Goal: Information Seeking & Learning: Learn about a topic

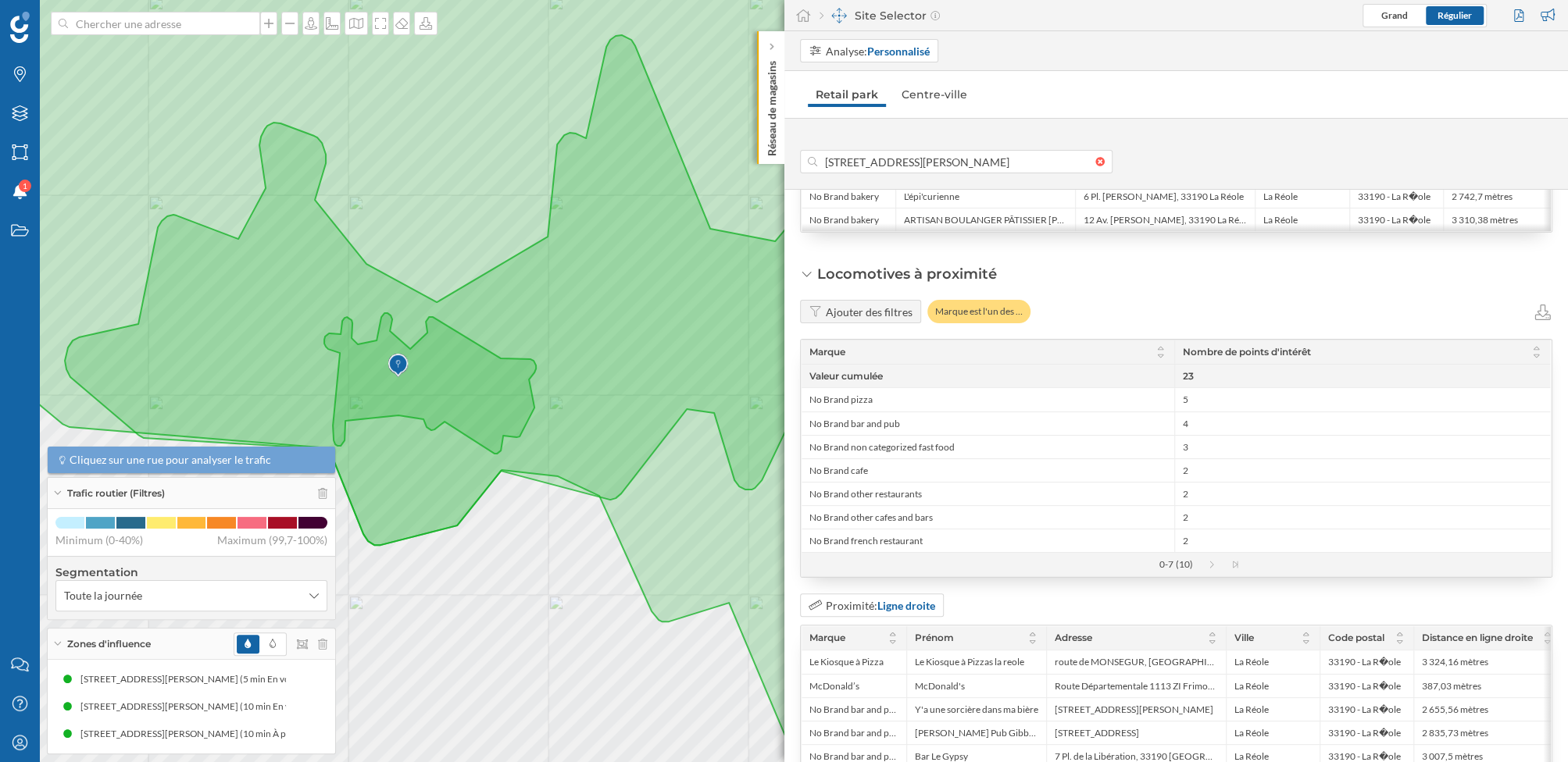
scroll to position [1798, 0]
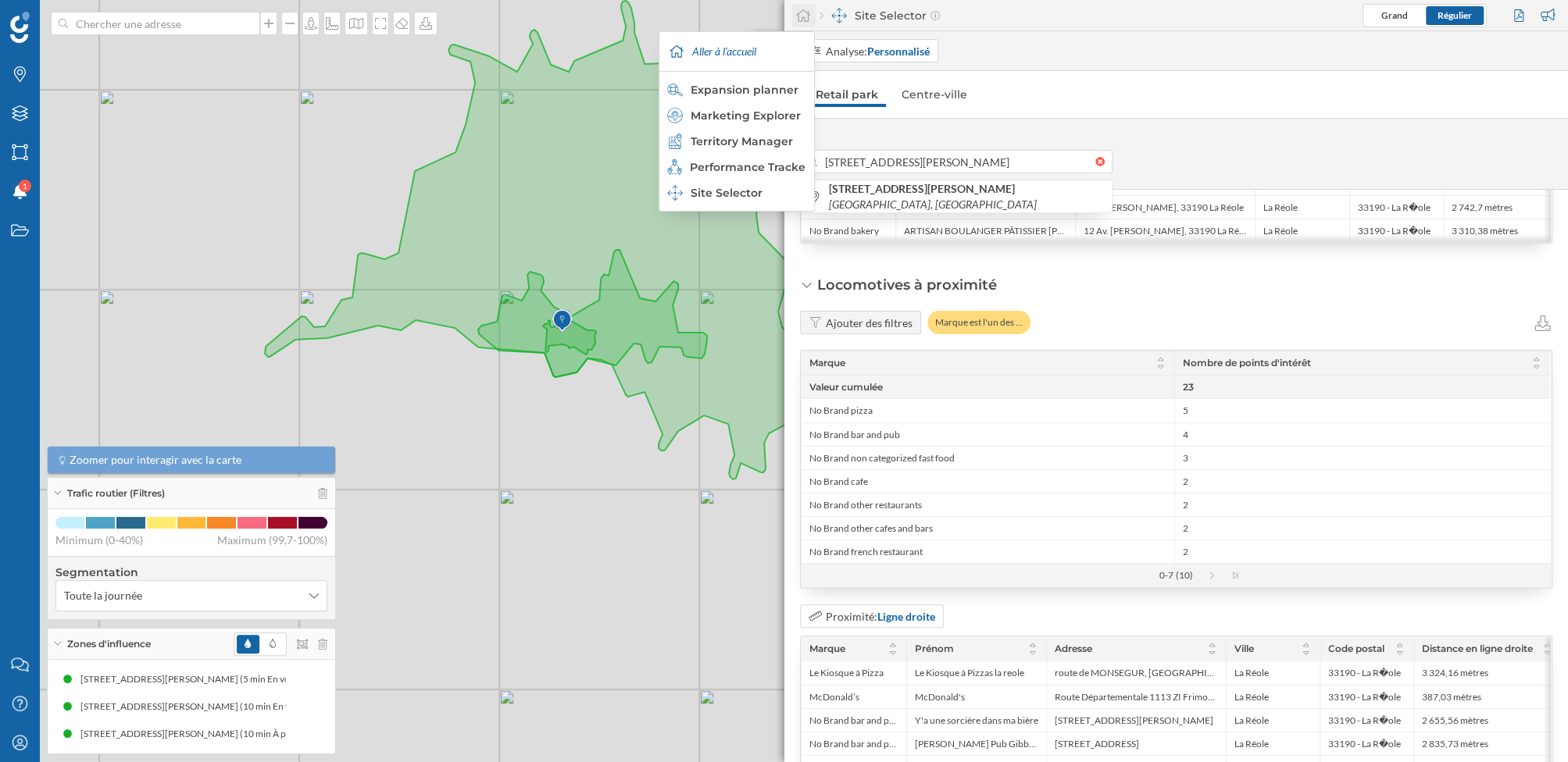
click at [800, 13] on icon at bounding box center [804, 16] width 16 height 14
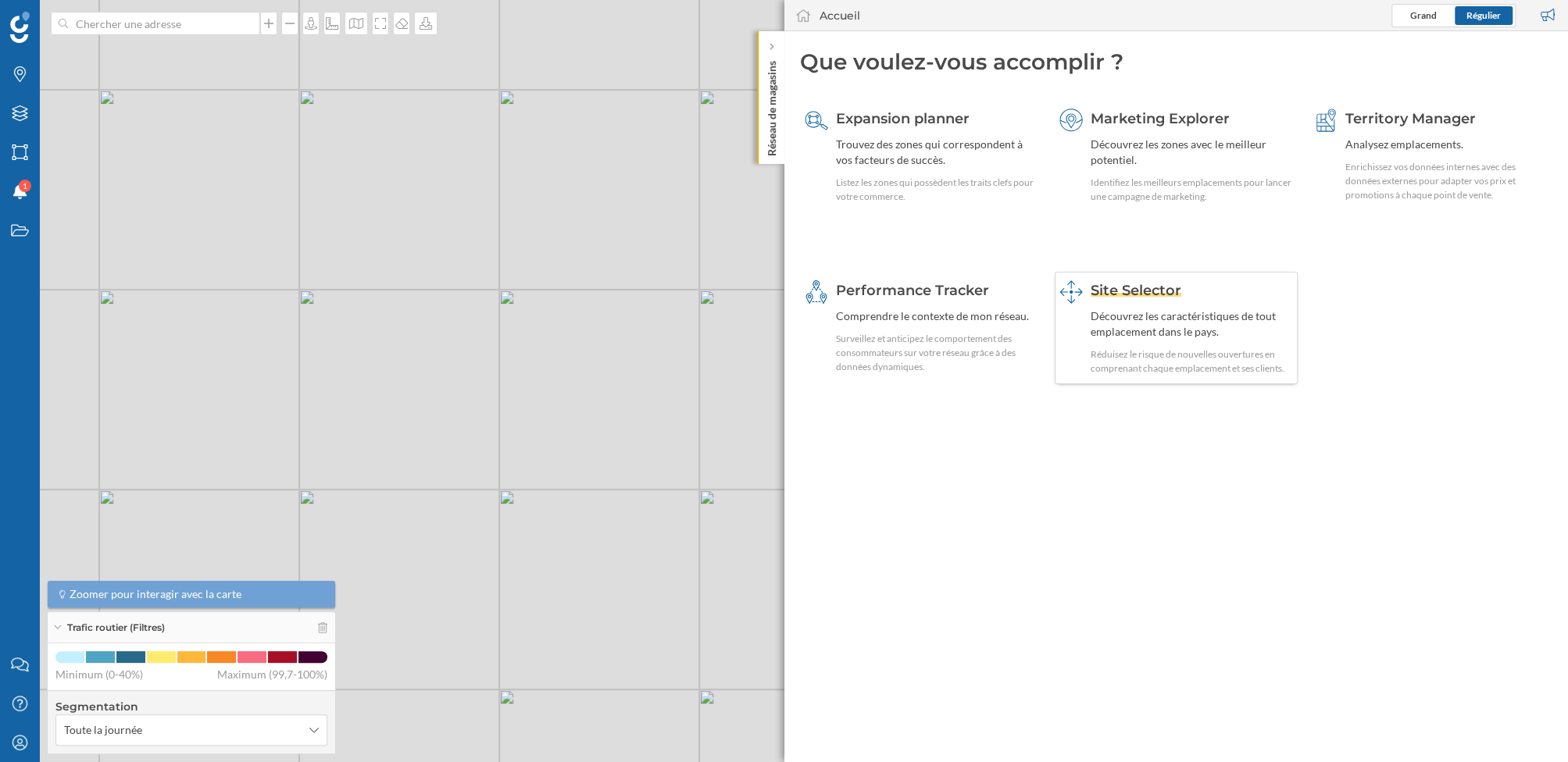
click at [1194, 298] on div "Site Selector" at bounding box center [1192, 290] width 202 height 21
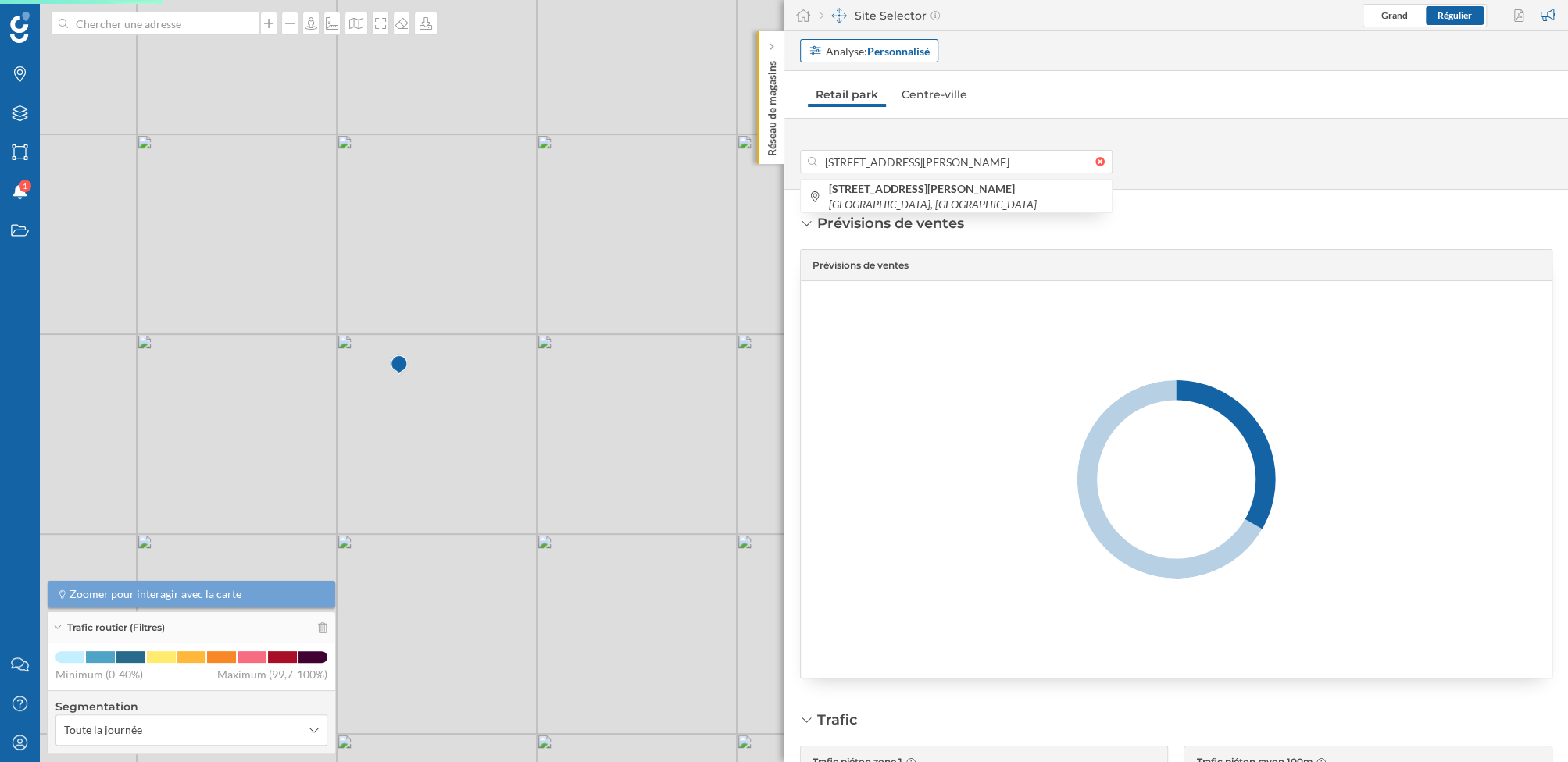
click at [888, 52] on strong "Personnalisé" at bounding box center [898, 50] width 62 height 13
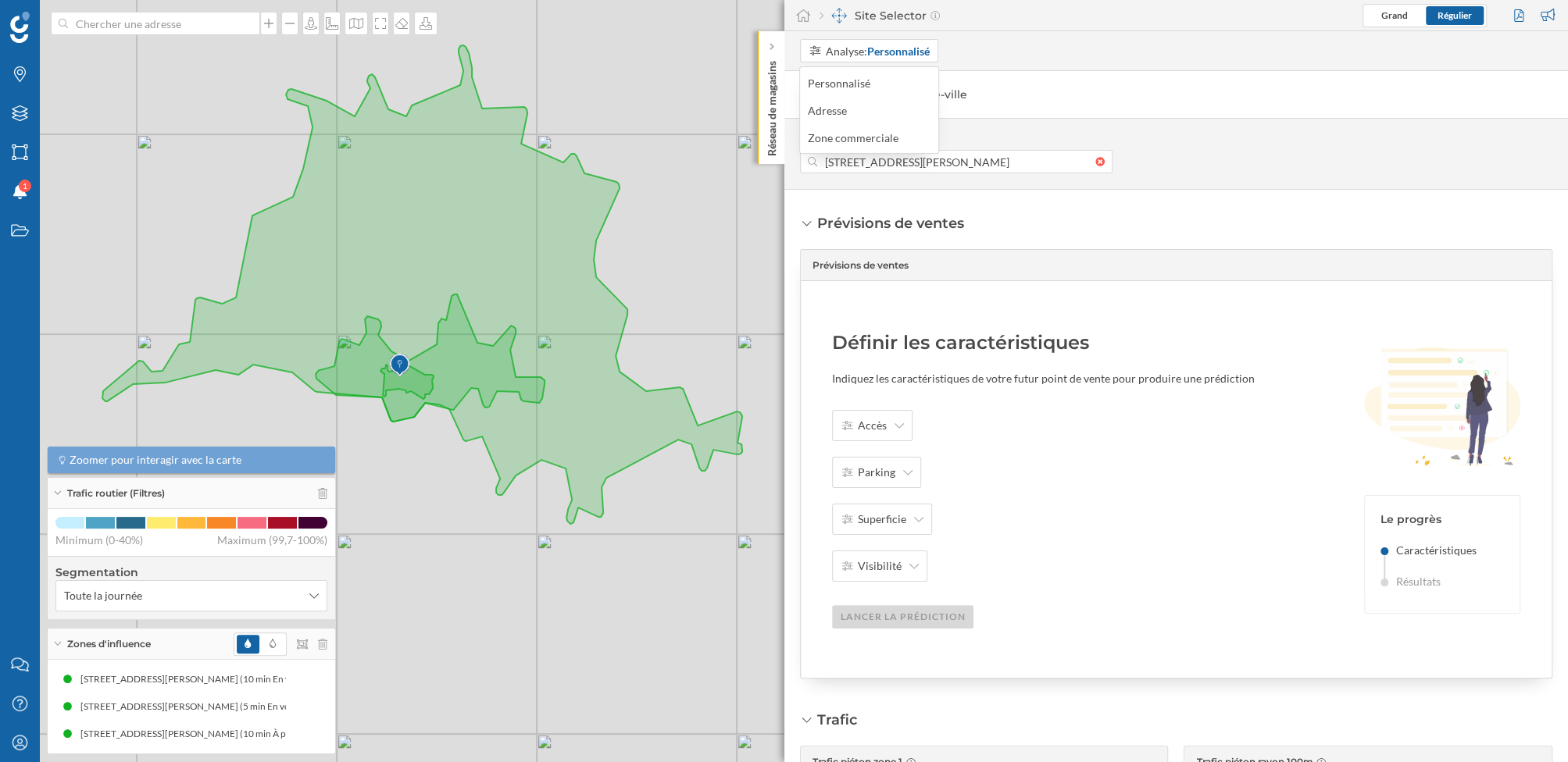
click at [1058, 49] on div "Analyse: Personnalisé" at bounding box center [1184, 51] width 769 height 24
click at [17, 119] on icon at bounding box center [20, 114] width 16 height 16
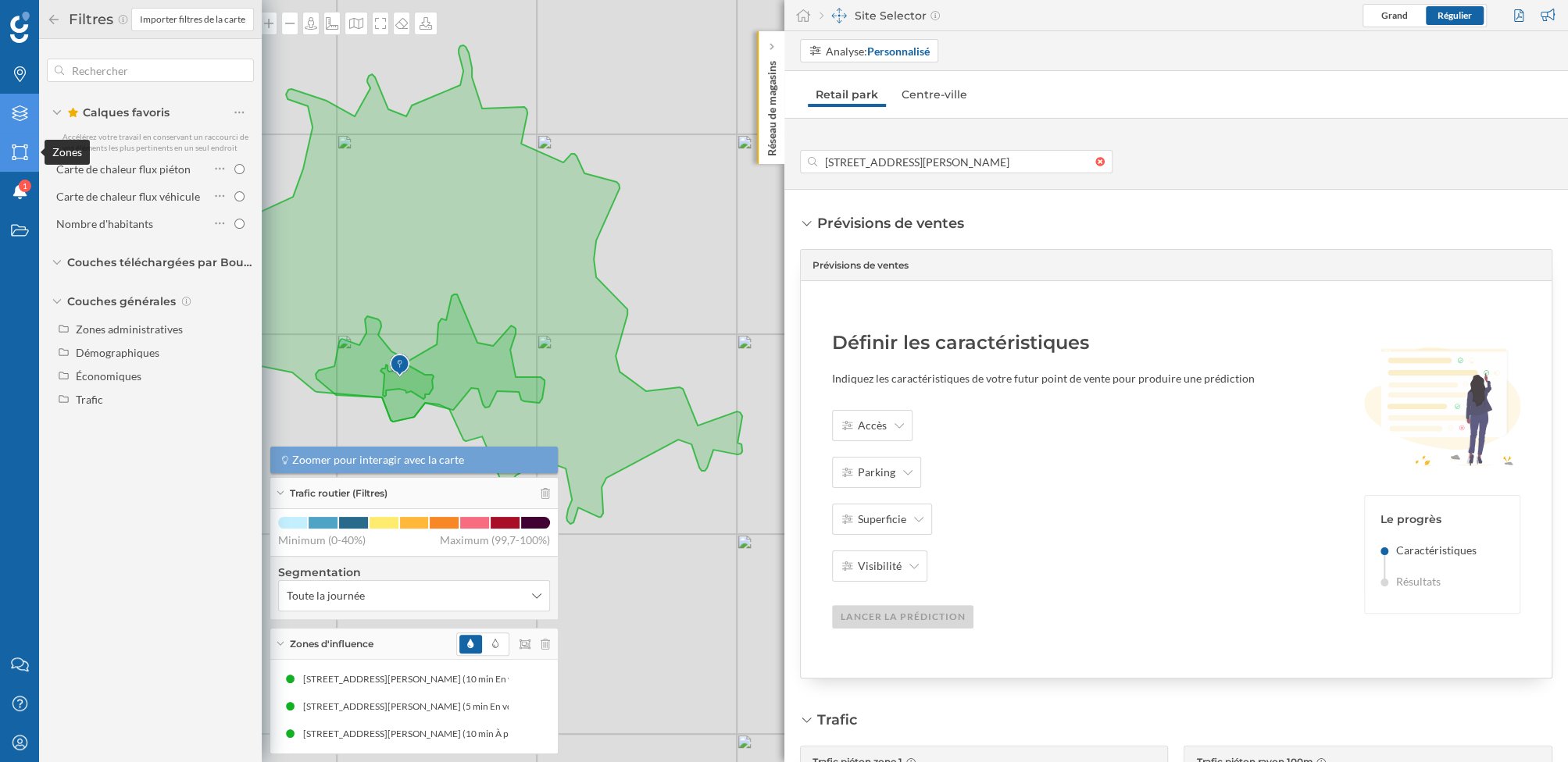
click at [18, 163] on div "Zones" at bounding box center [20, 153] width 39 height 39
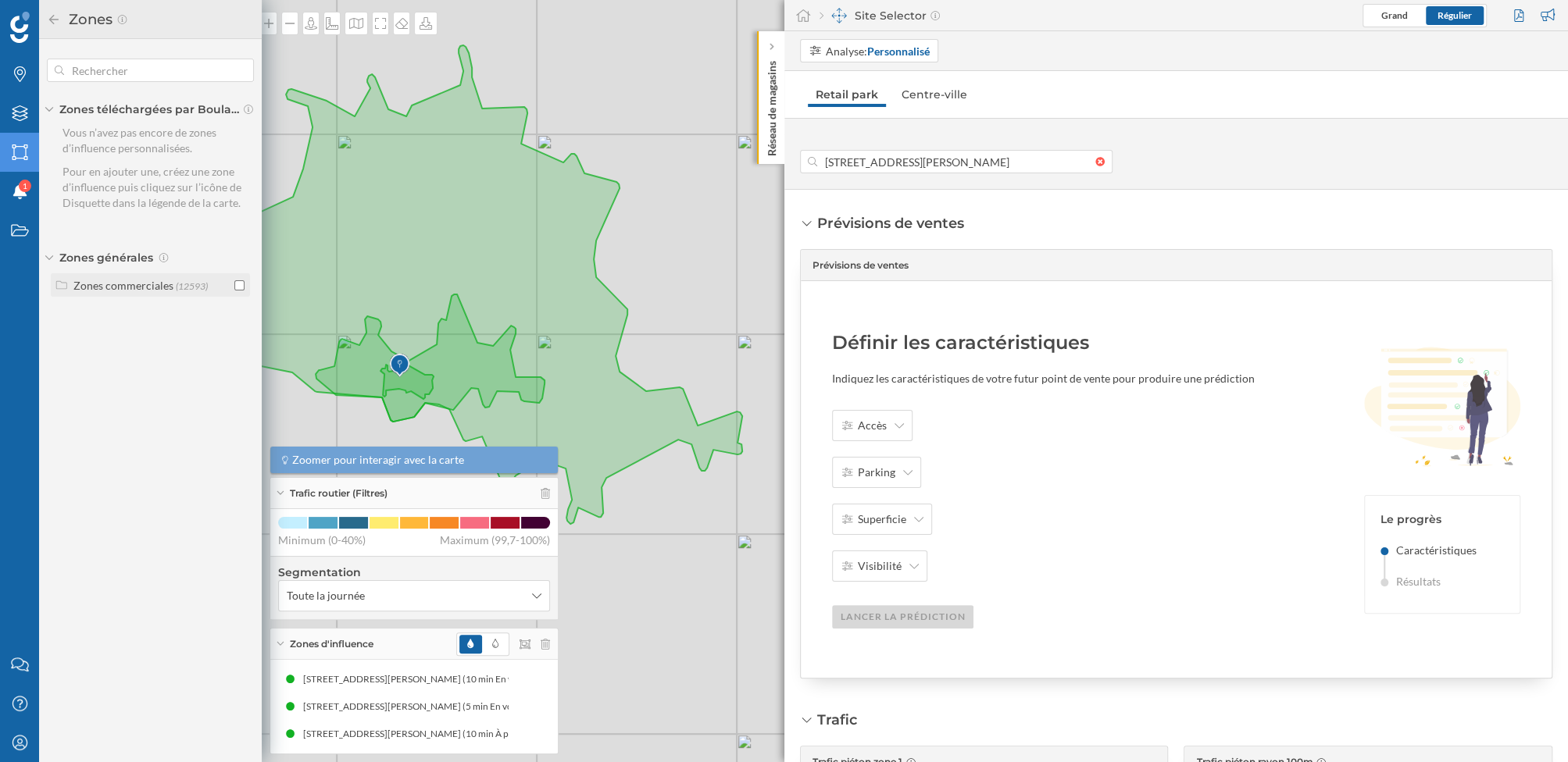
click at [126, 292] on label "Zones commerciales (12593)" at bounding box center [140, 285] width 134 height 17
click at [240, 344] on input "checkbox" at bounding box center [239, 349] width 10 height 10
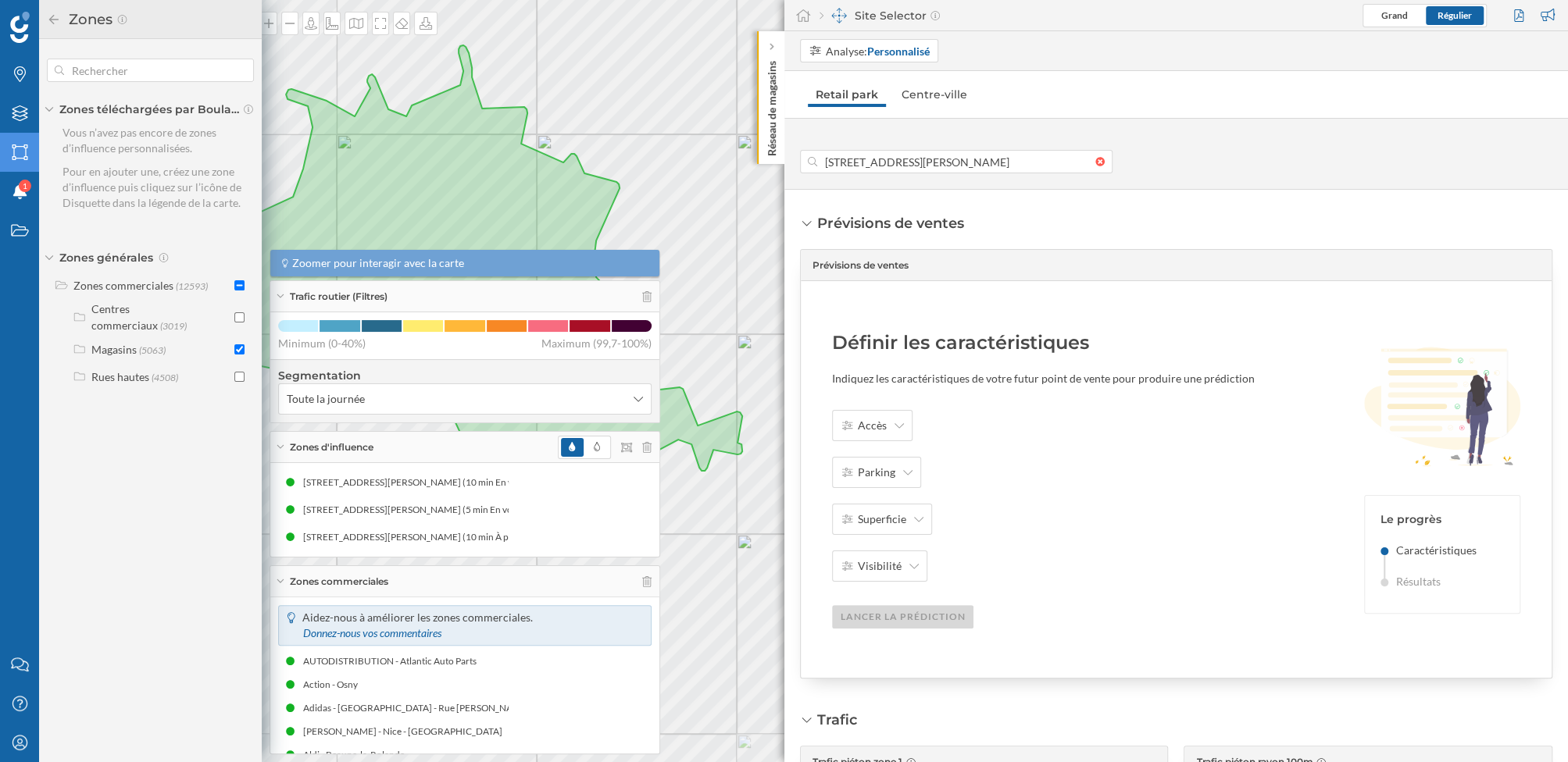
click at [399, 451] on div "Zones d'influence" at bounding box center [465, 448] width 389 height 32
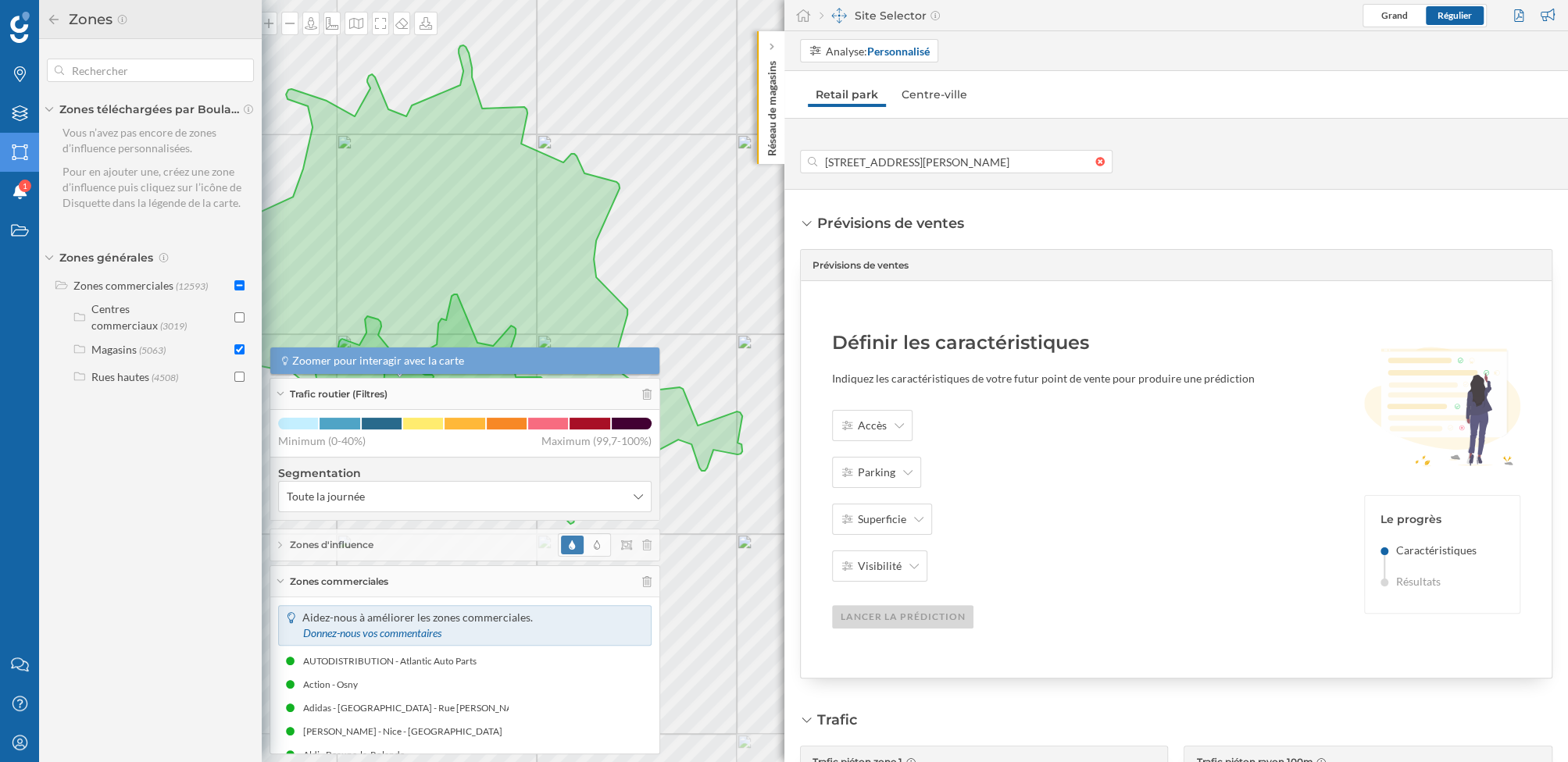
click at [388, 580] on span "Zones commerciales" at bounding box center [340, 581] width 99 height 14
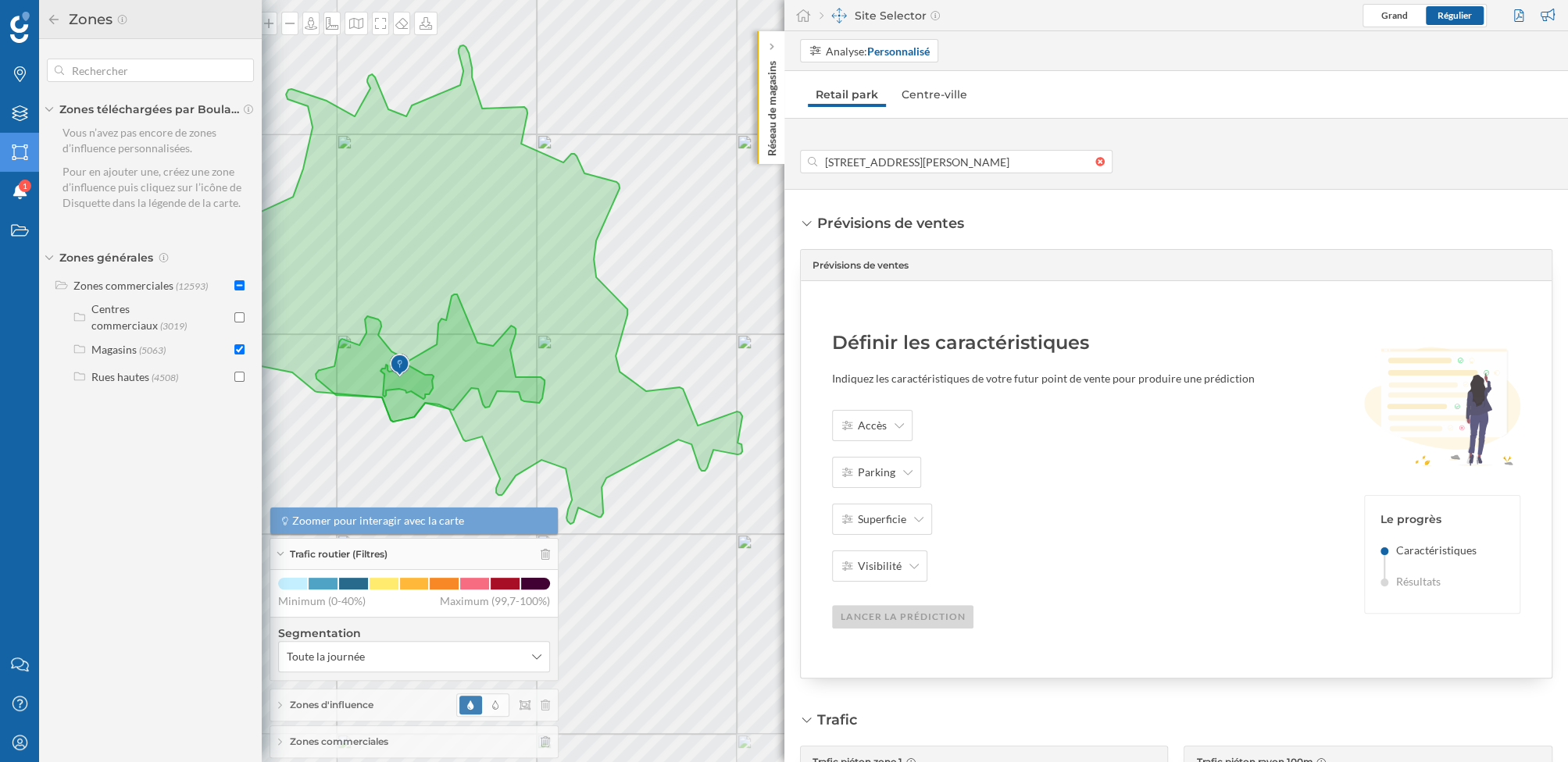
click at [366, 743] on span "Zones commerciales" at bounding box center [340, 742] width 99 height 14
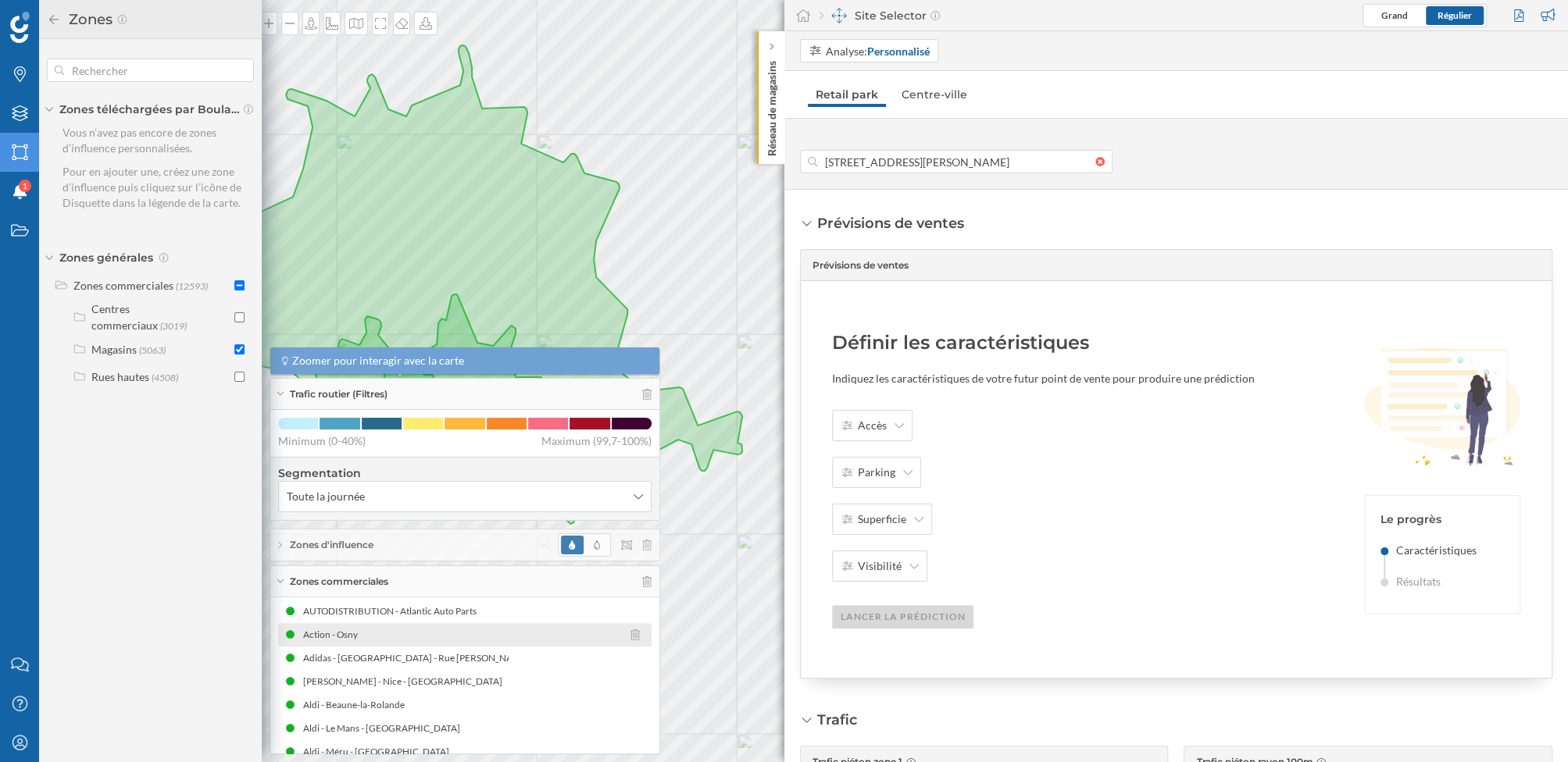
scroll to position [0, 0]
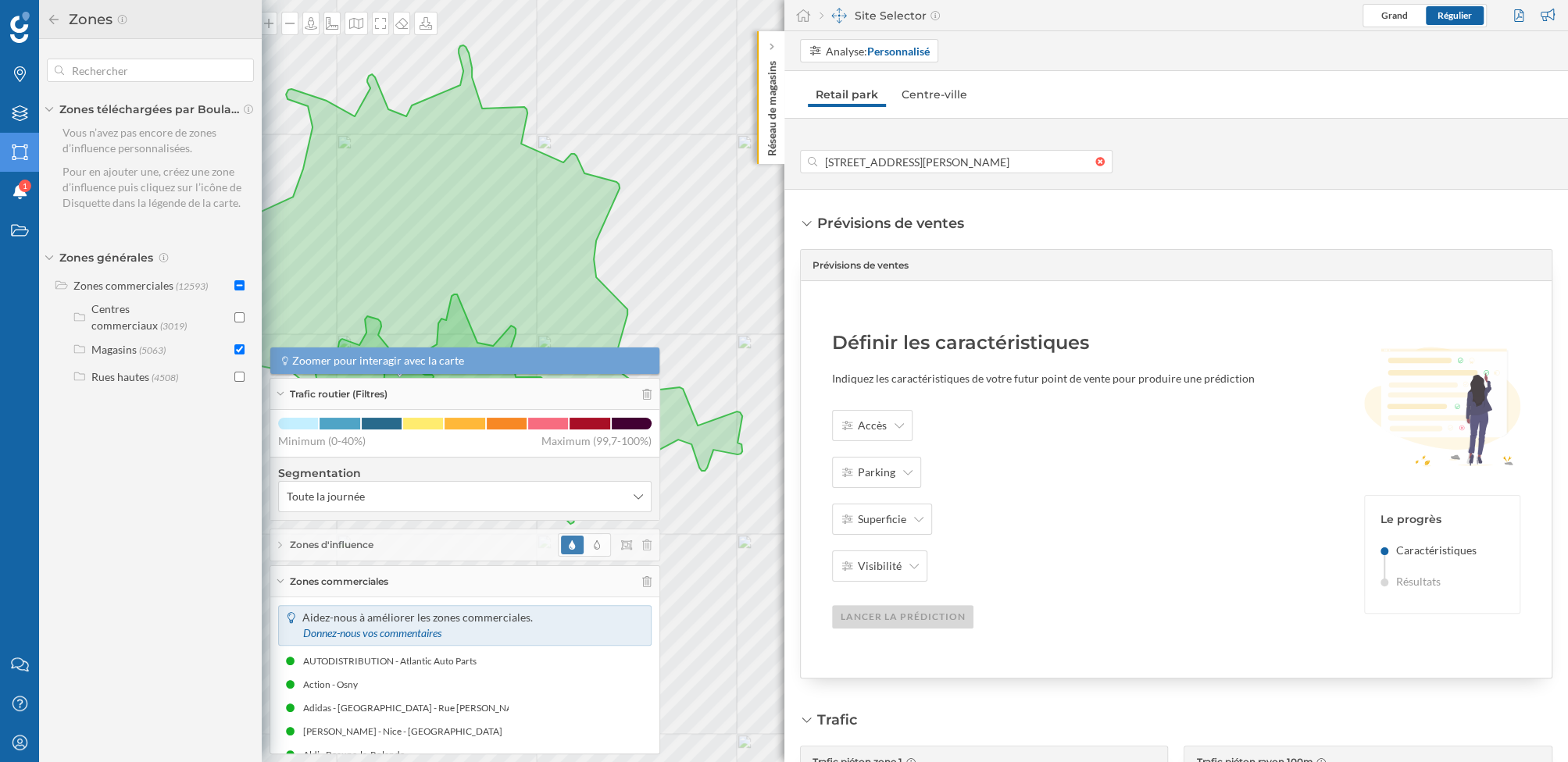
click at [369, 586] on span "Zones commerciales" at bounding box center [340, 581] width 99 height 14
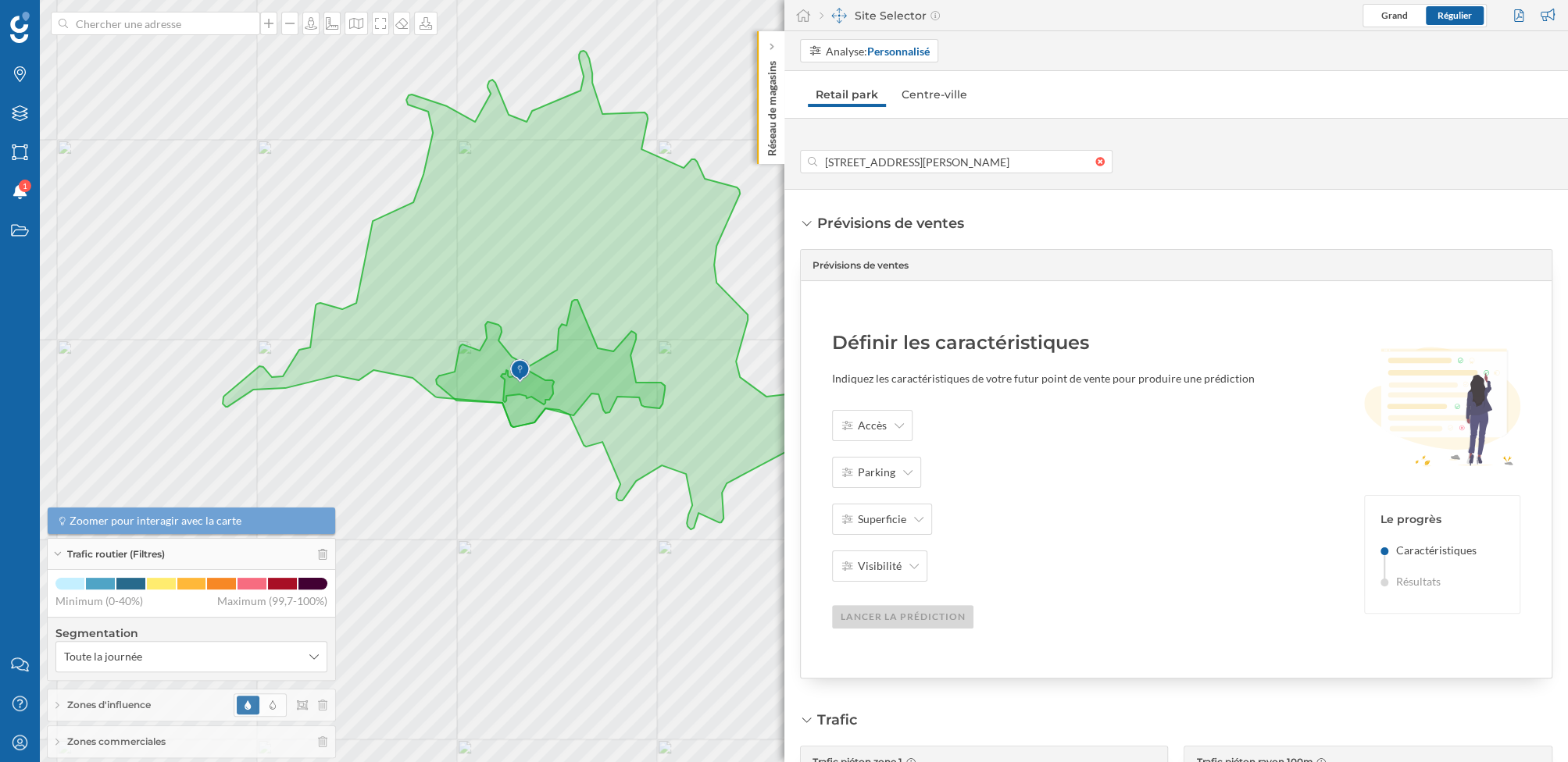
click at [151, 709] on span "Zones d'influence" at bounding box center [109, 706] width 84 height 14
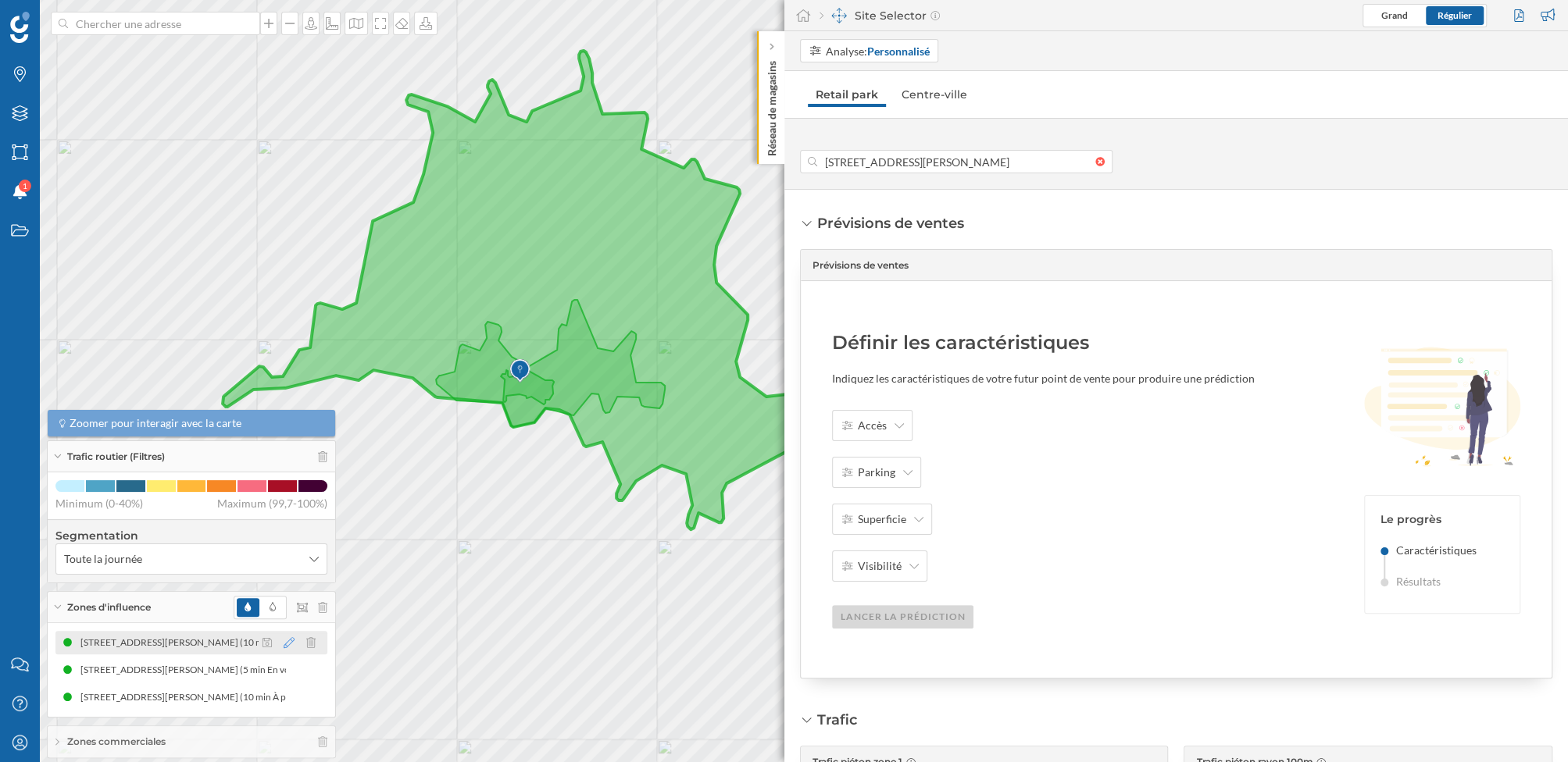
click at [285, 640] on icon at bounding box center [288, 643] width 11 height 11
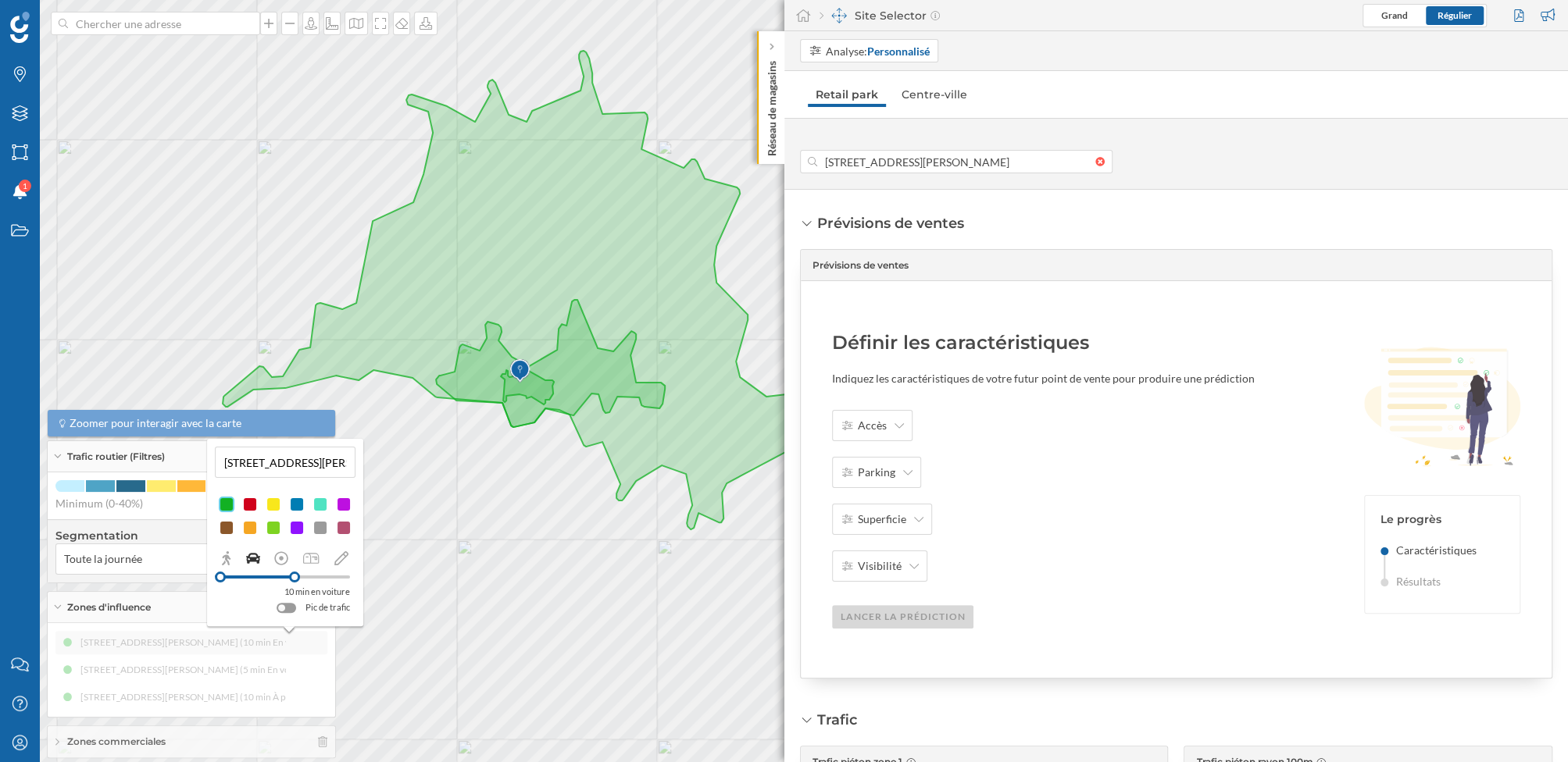
click at [300, 528] on div at bounding box center [297, 528] width 16 height 16
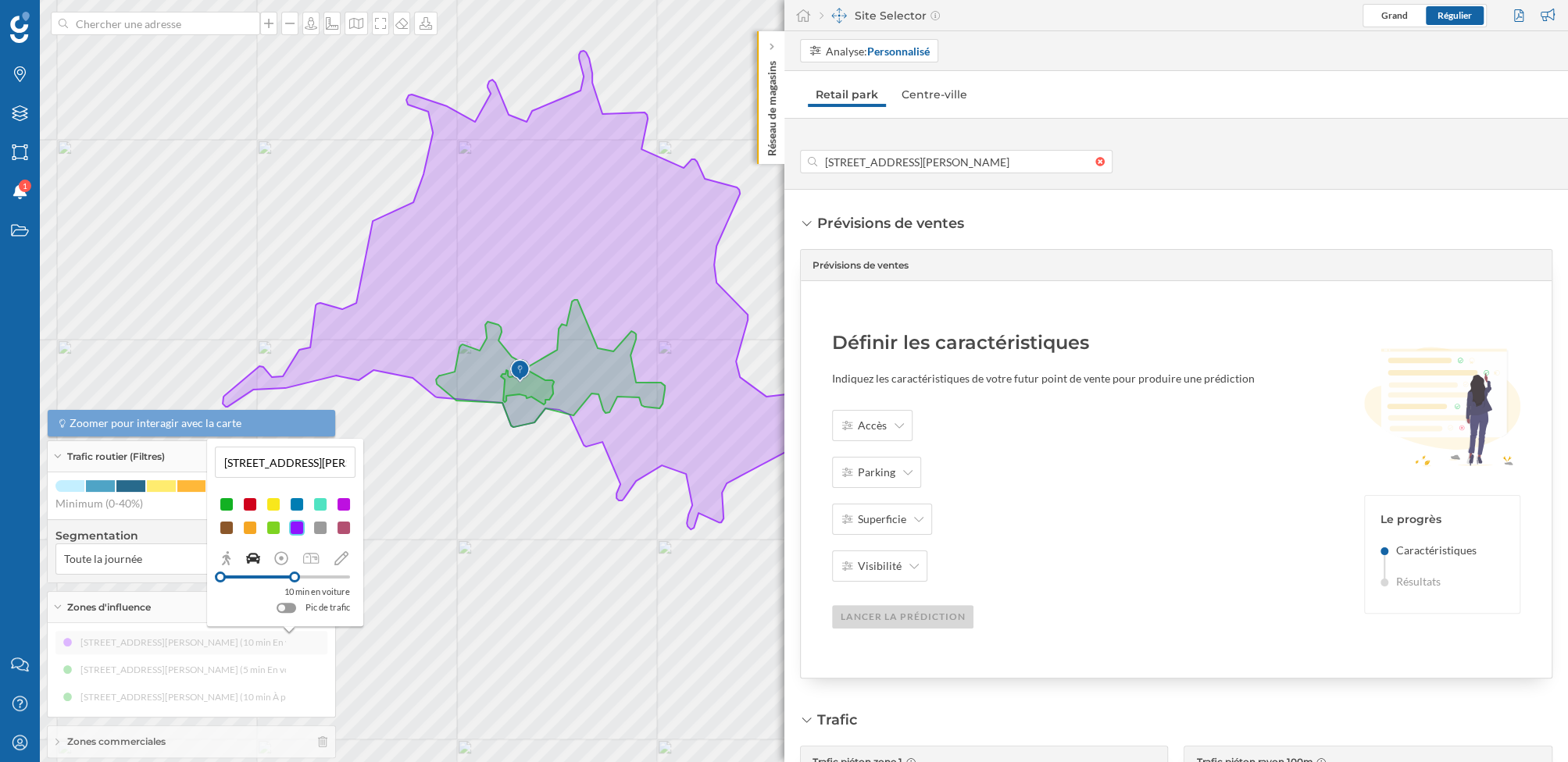
click at [160, 674] on div "[STREET_ADDRESS][PERSON_NAME] (10 min En voiture) [STREET_ADDRESS][PERSON_NAME]…" at bounding box center [191, 669] width 272 height 78
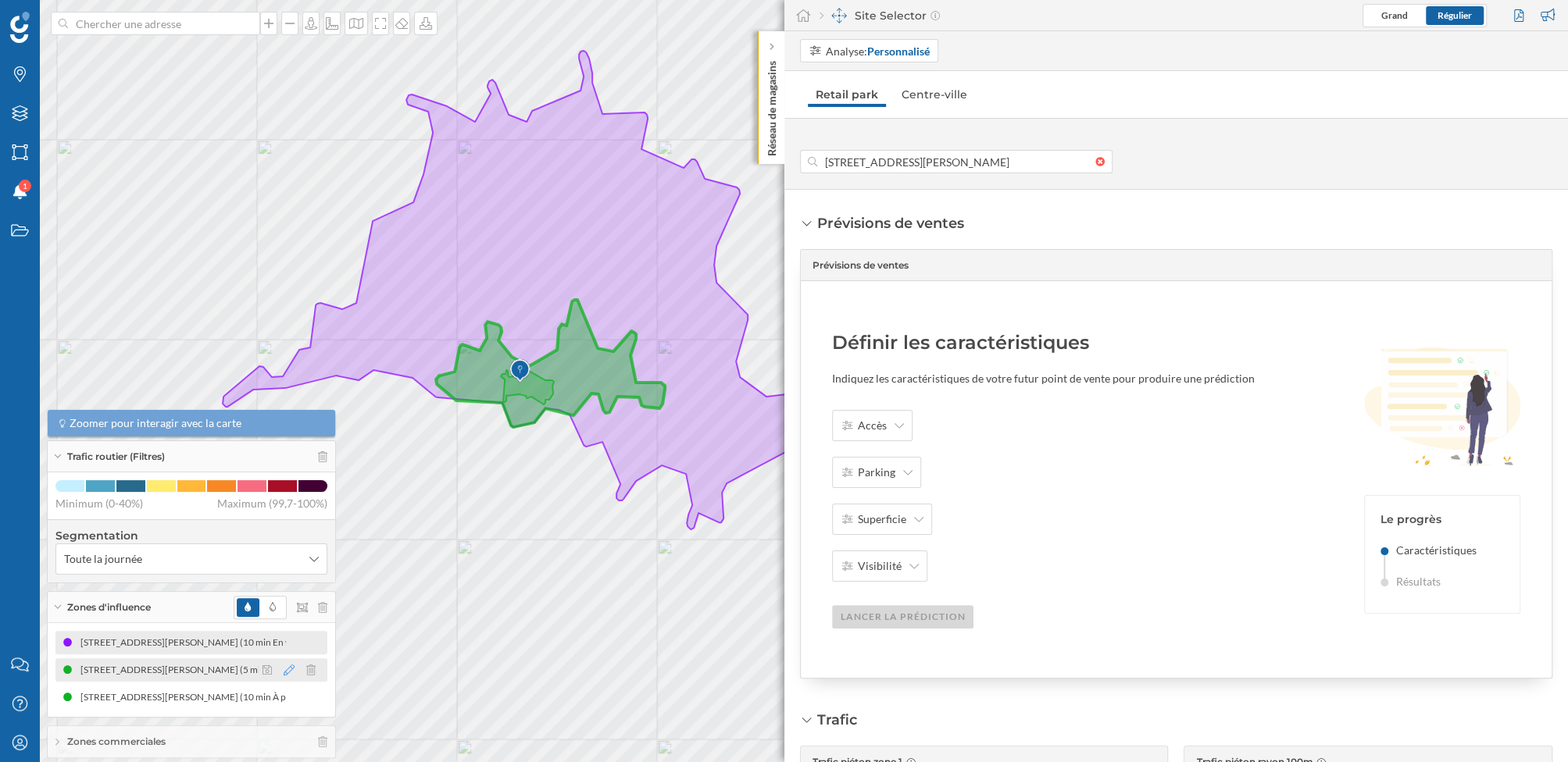
click at [287, 671] on icon at bounding box center [288, 669] width 11 height 11
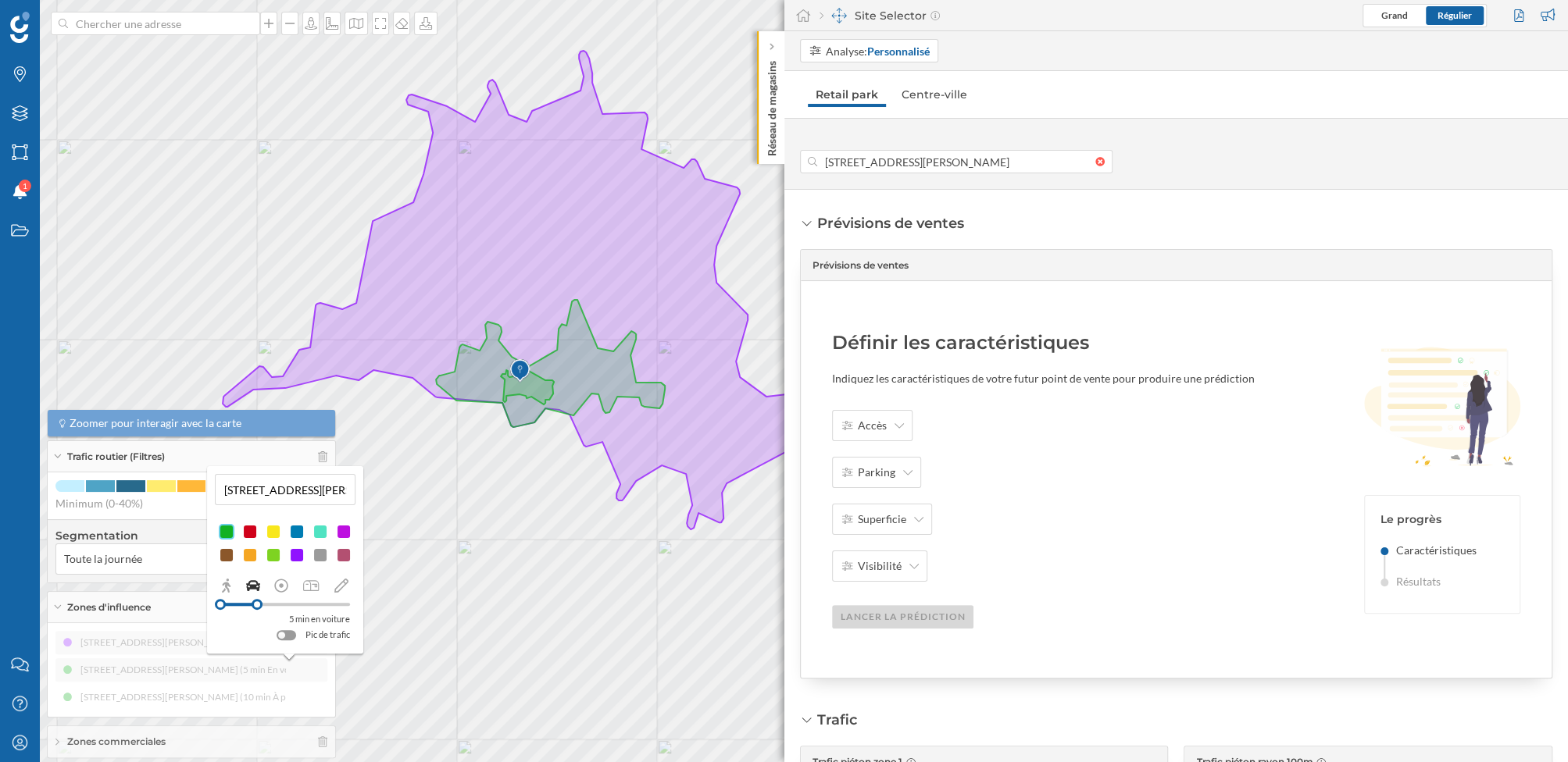
click at [345, 557] on div at bounding box center [344, 556] width 16 height 16
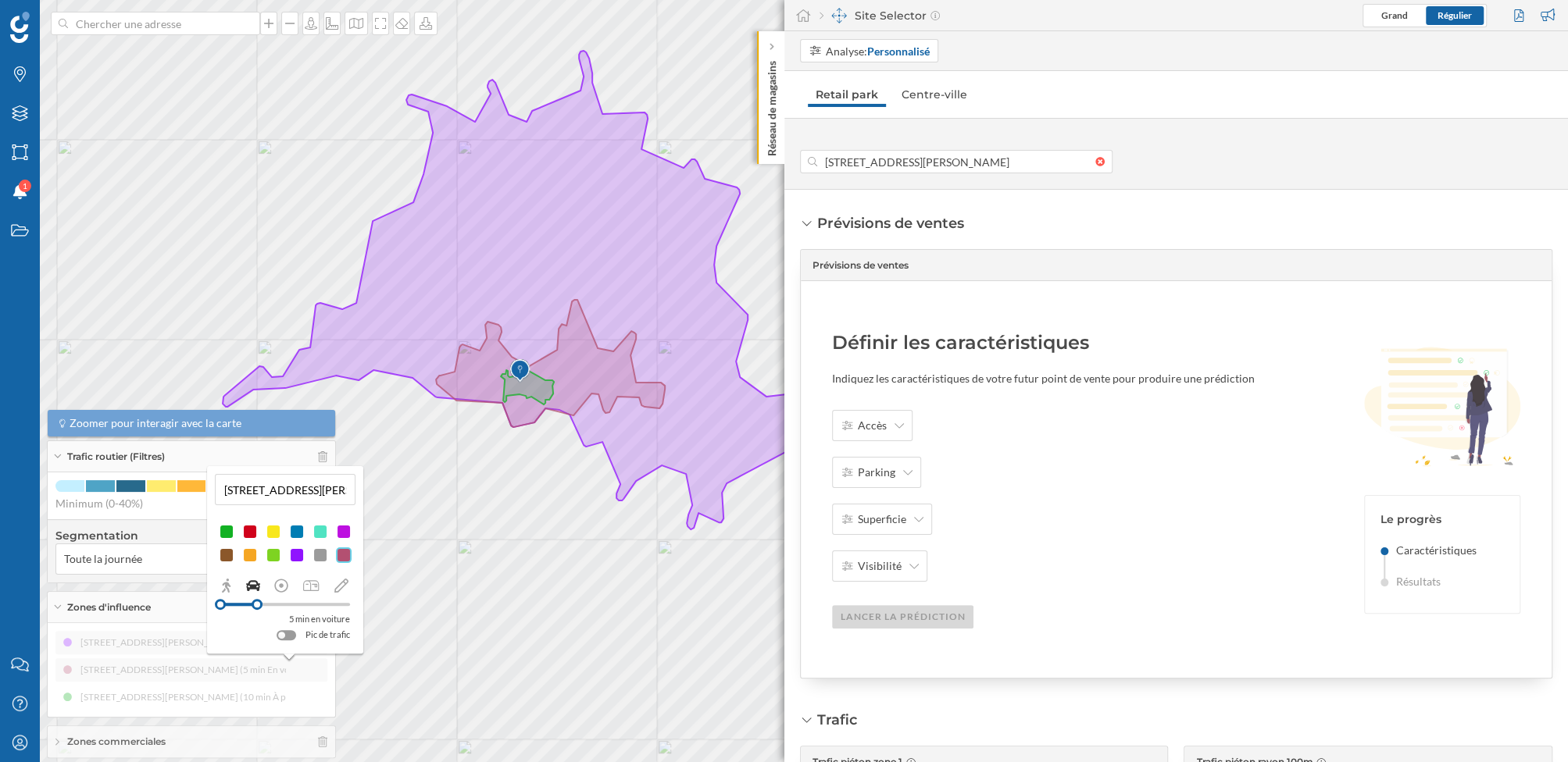
click at [226, 679] on div "[STREET_ADDRESS][PERSON_NAME] (10 min En voiture) [STREET_ADDRESS][PERSON_NAME]…" at bounding box center [191, 669] width 272 height 78
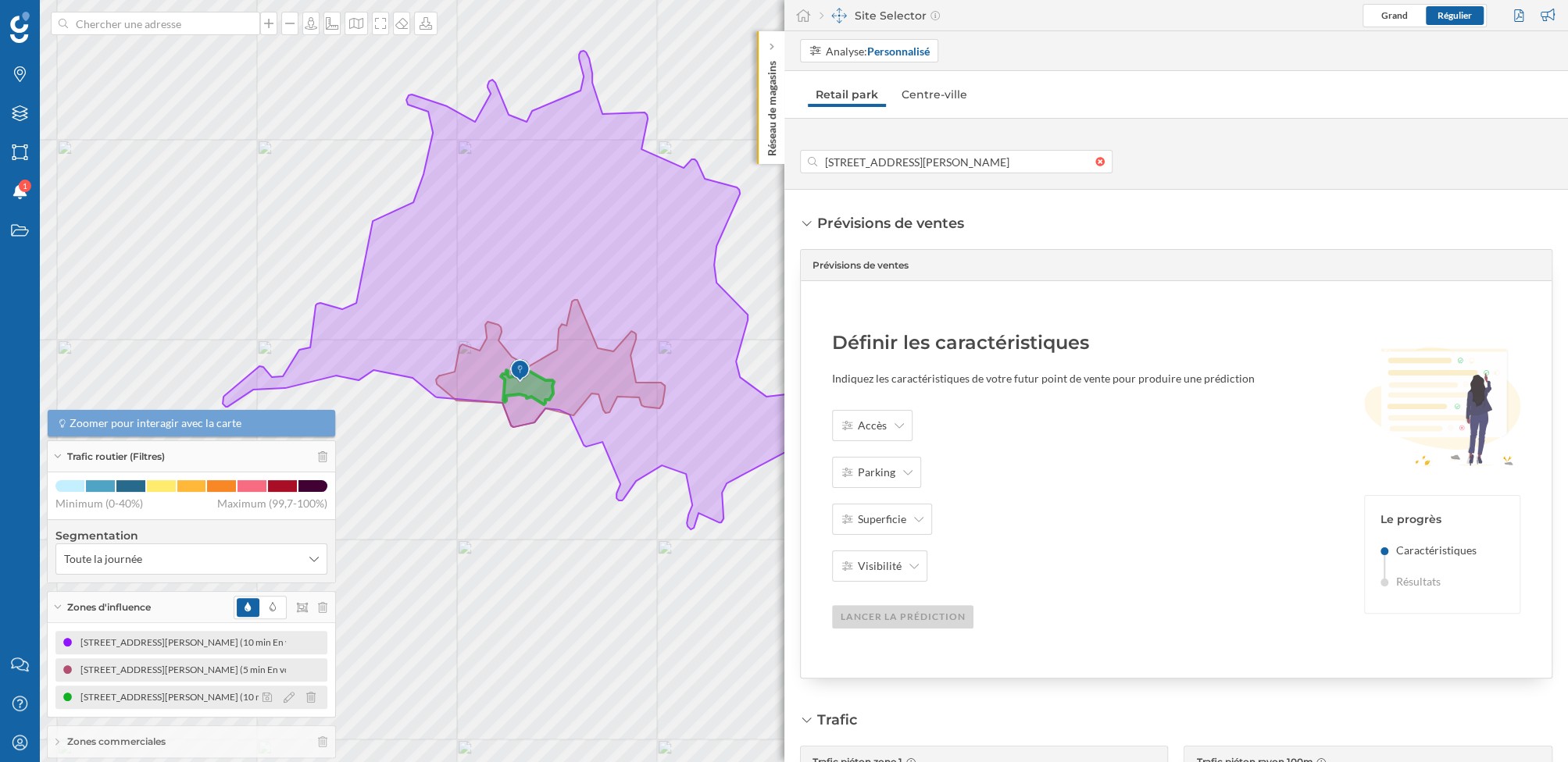
click at [225, 701] on div "[STREET_ADDRESS][PERSON_NAME] (10 min À pied)" at bounding box center [186, 698] width 229 height 16
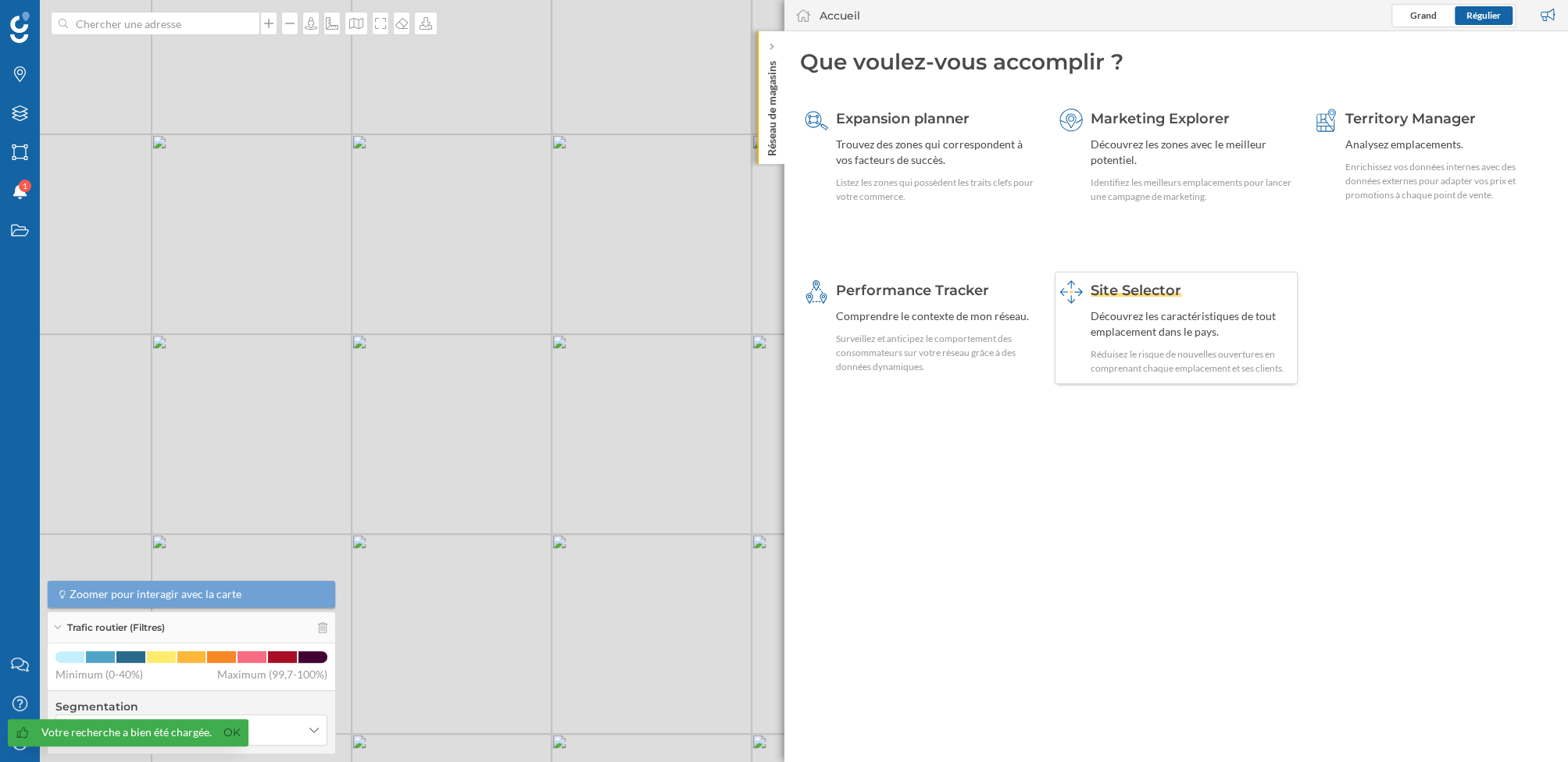
click at [1102, 310] on div "Découvrez les caractéristiques de tout emplacement dans le pays." at bounding box center [1192, 325] width 202 height 32
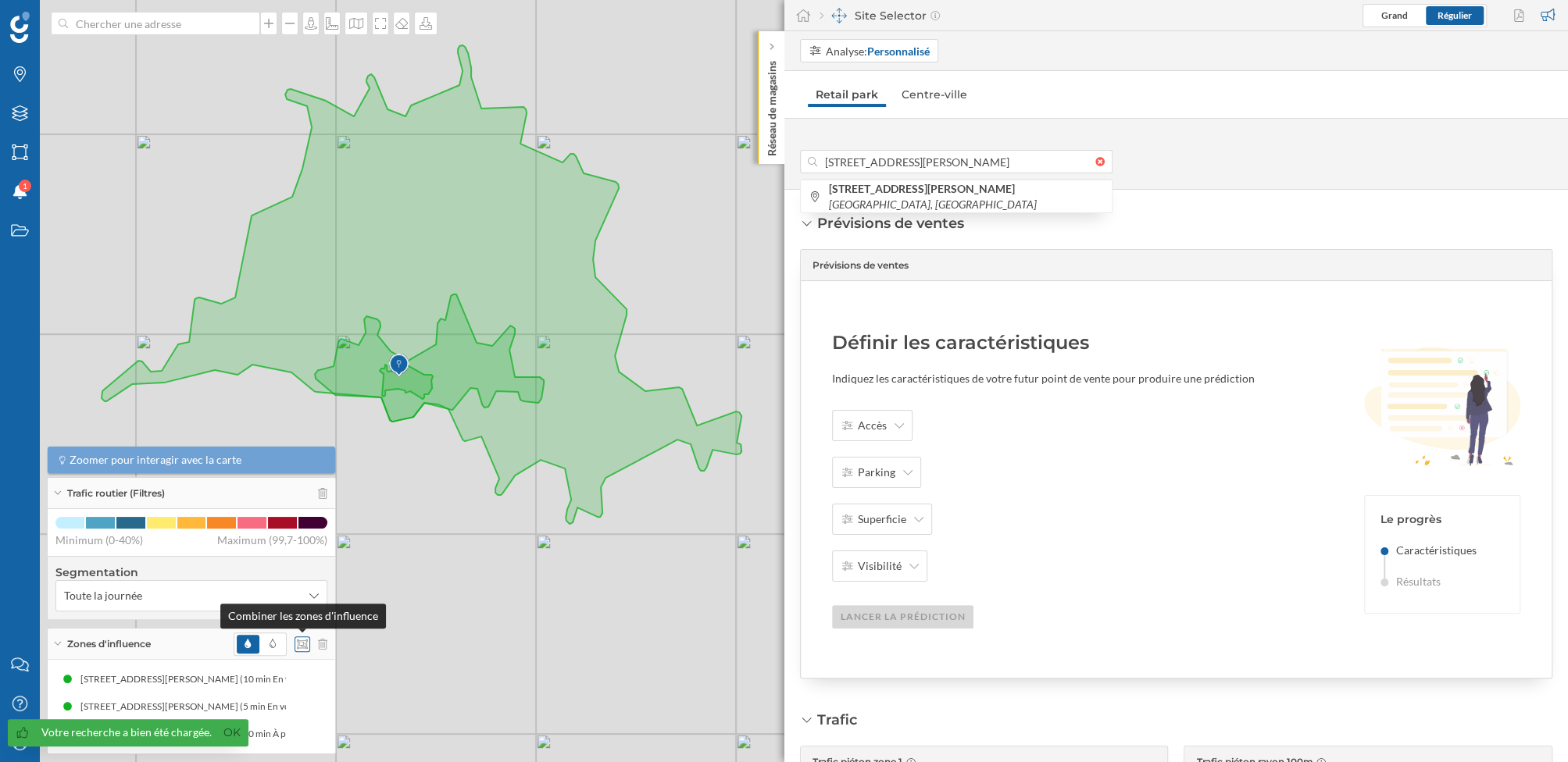
click at [305, 648] on icon at bounding box center [302, 644] width 11 height 11
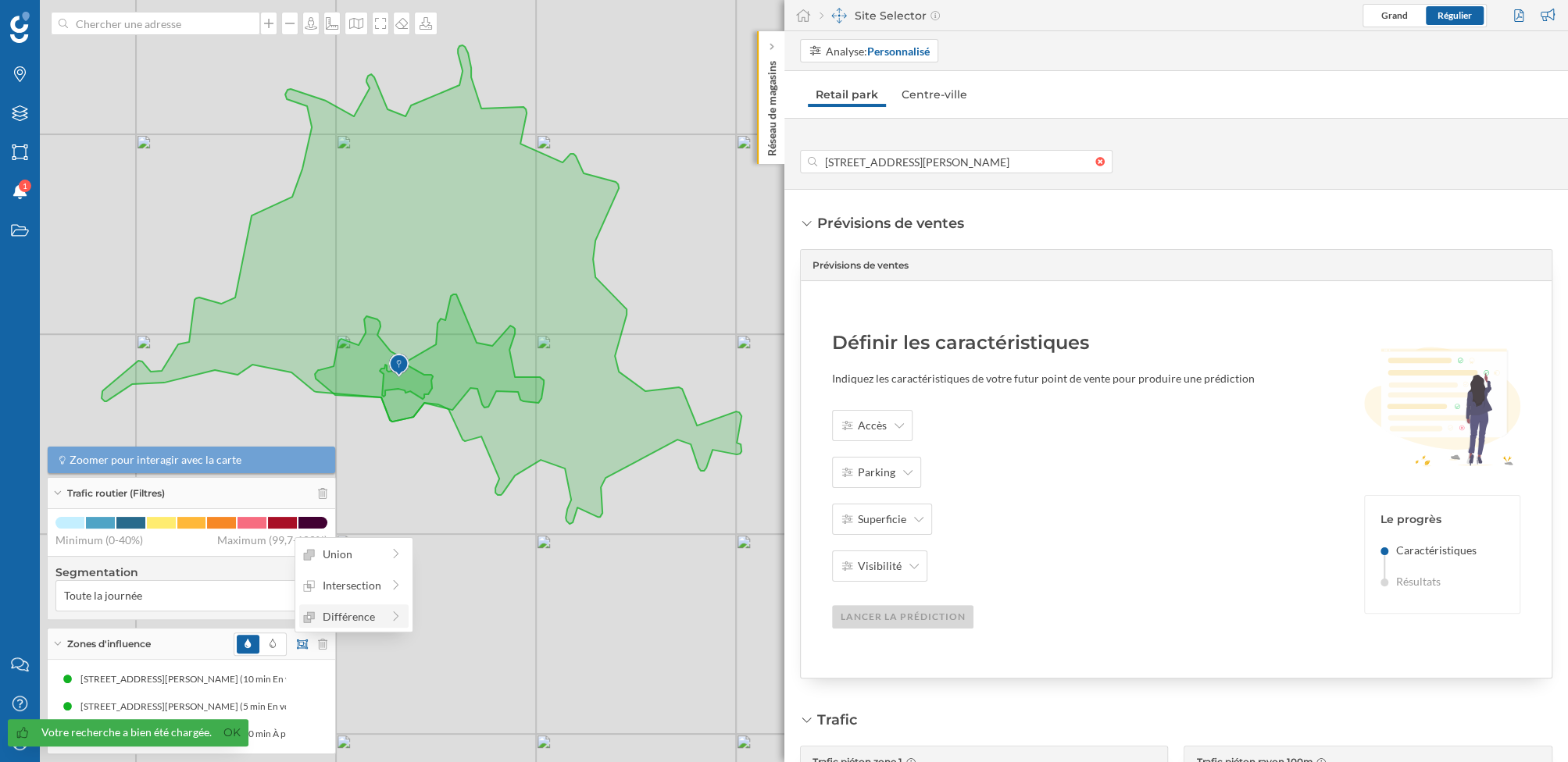
click at [358, 619] on div "Différence" at bounding box center [342, 617] width 78 height 17
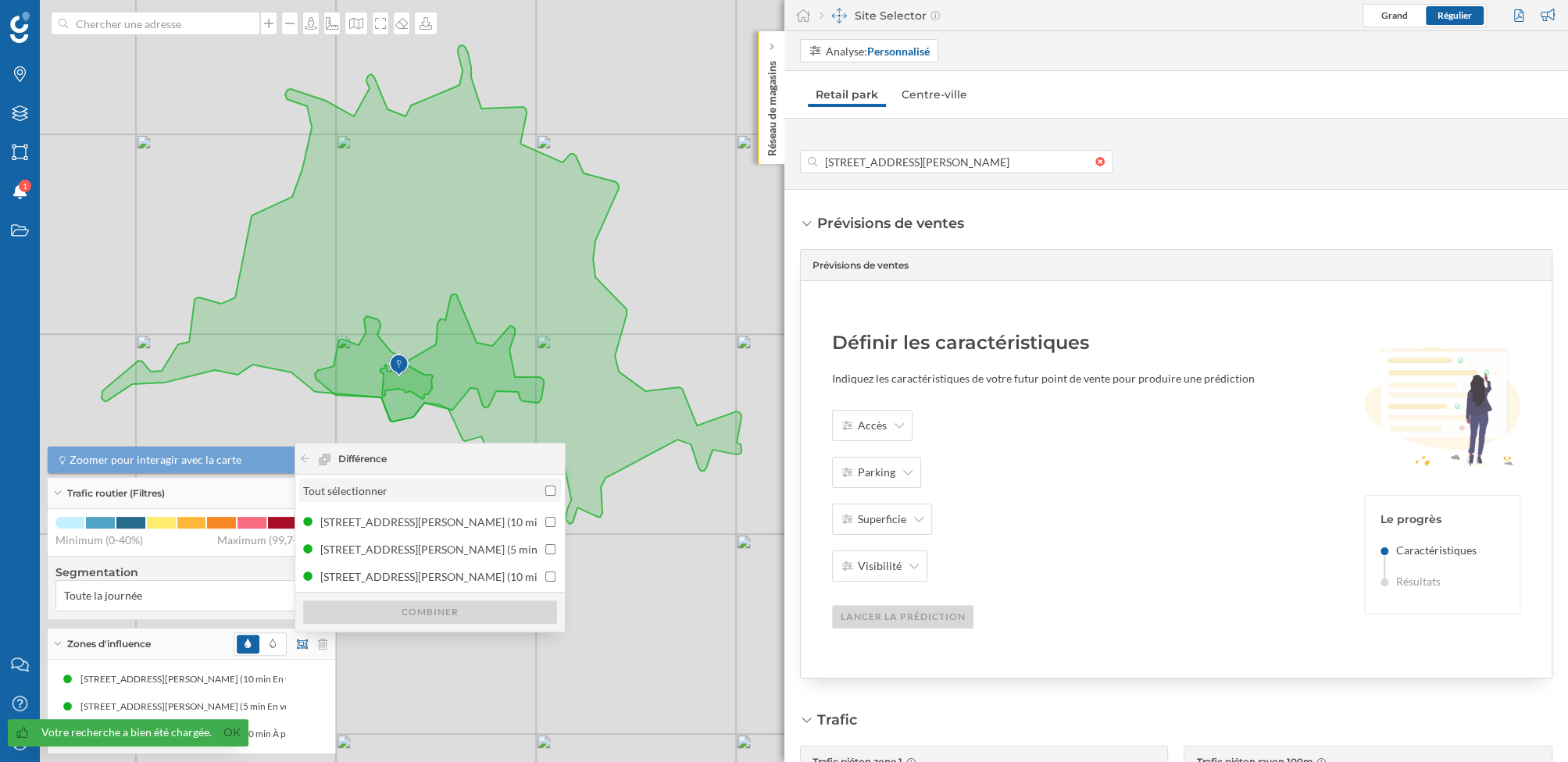
click at [545, 494] on input "Tout sélectionner" at bounding box center [550, 491] width 10 height 10
checkbox input "true"
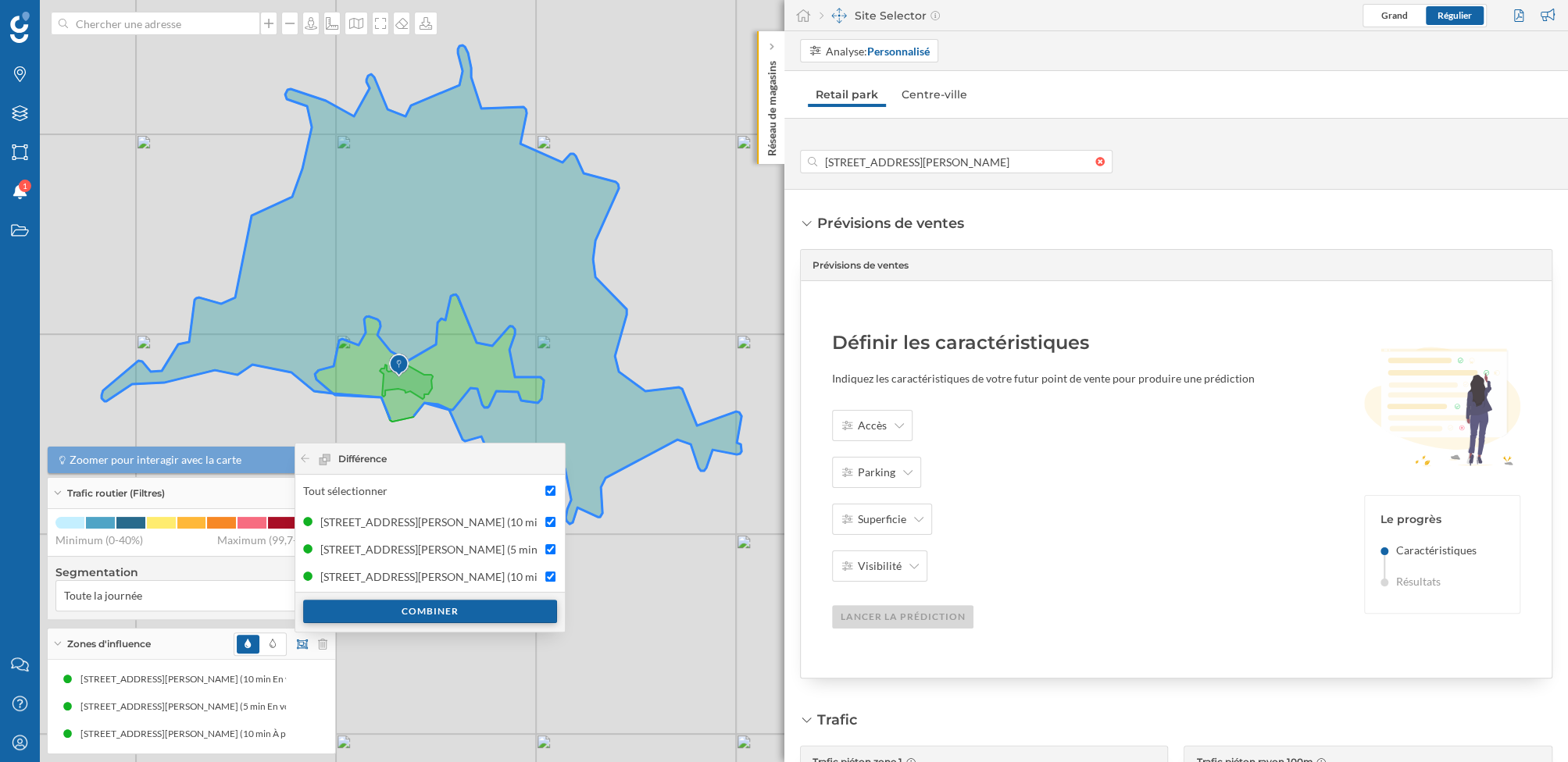
click at [472, 618] on div "Combiner" at bounding box center [430, 612] width 254 height 24
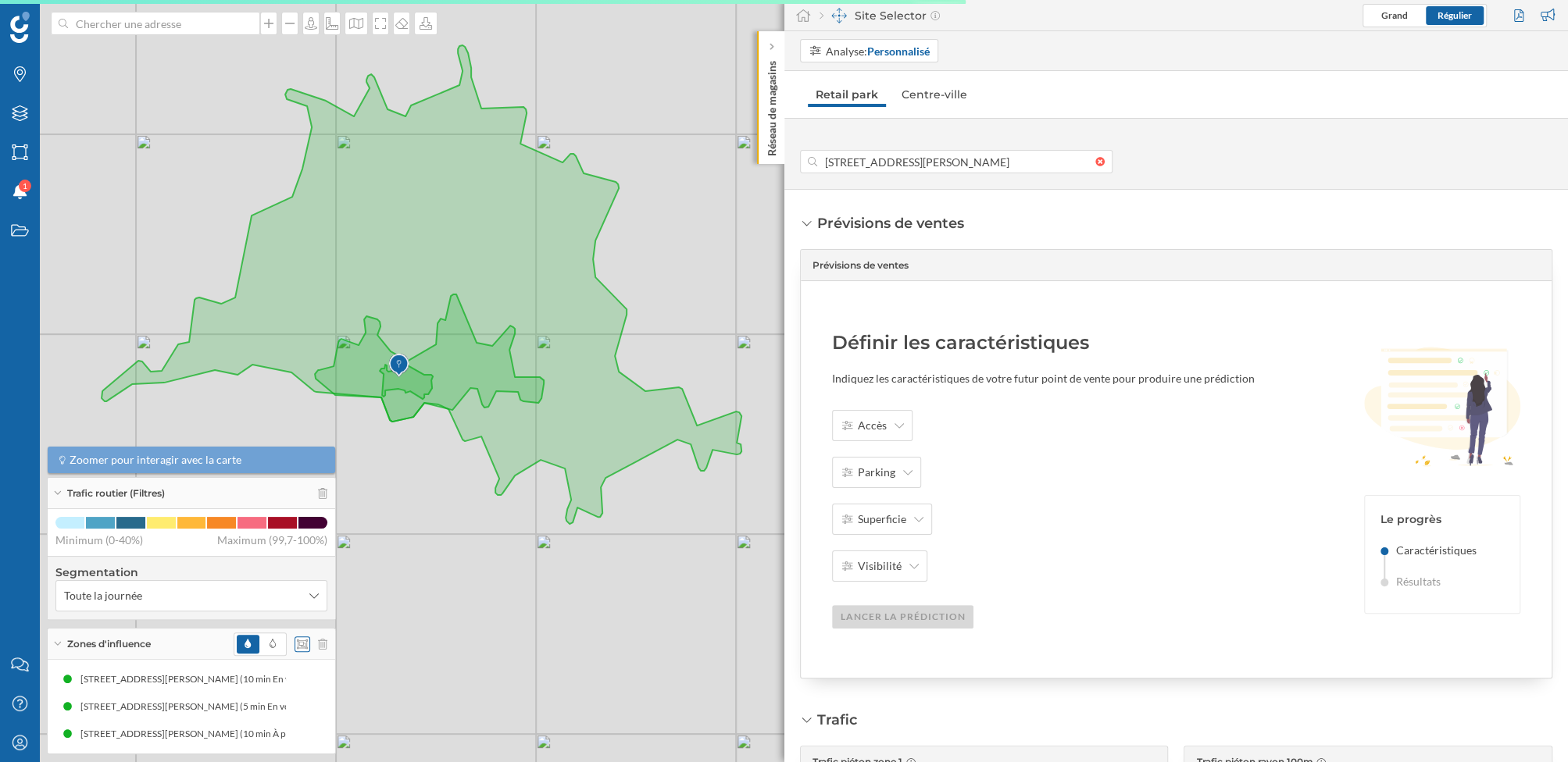
click at [304, 646] on icon at bounding box center [302, 644] width 11 height 11
click at [391, 593] on div at bounding box center [396, 585] width 14 height 17
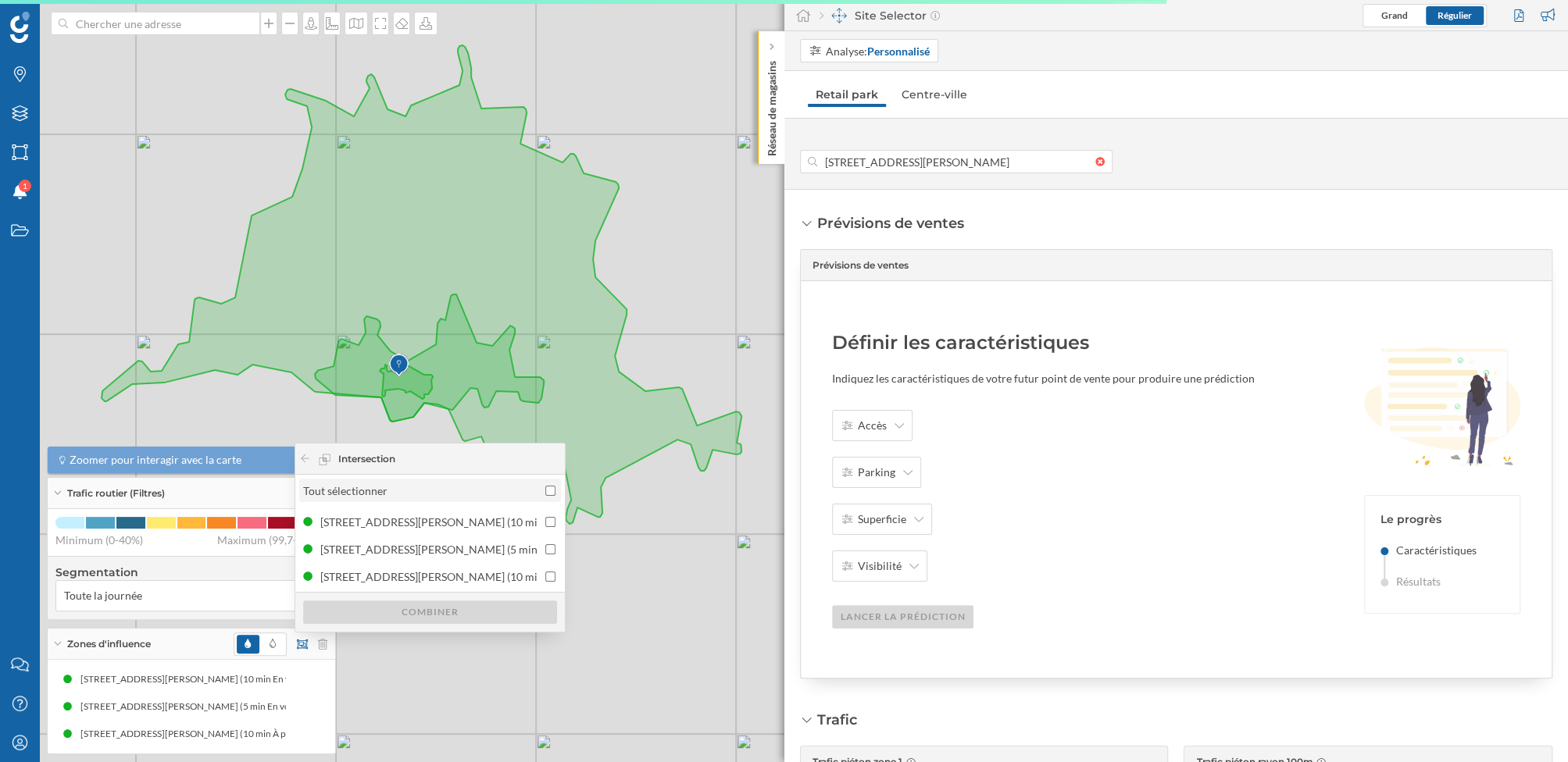
click at [552, 493] on input "Tout sélectionner" at bounding box center [550, 491] width 10 height 10
checkbox input "true"
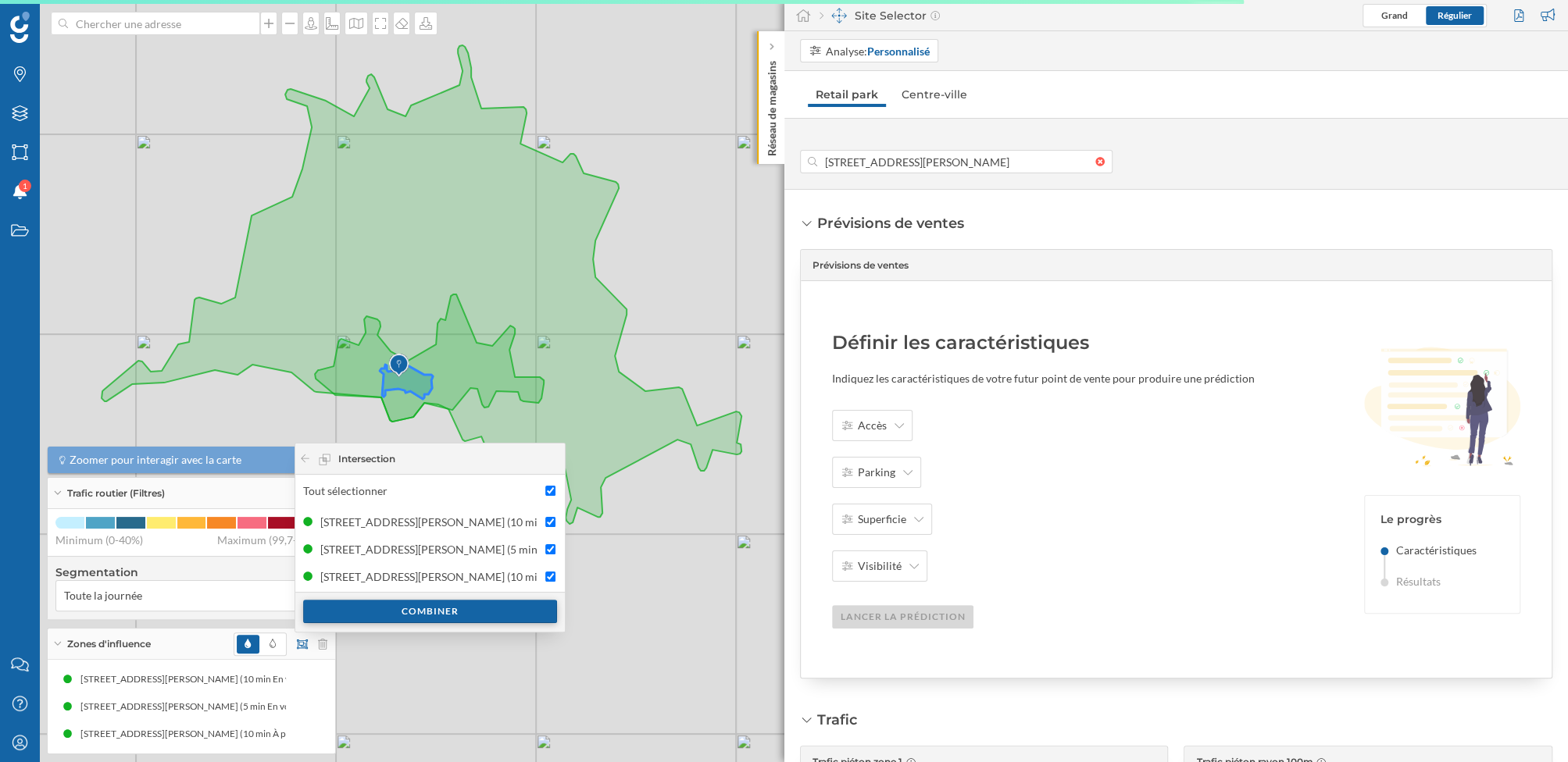
click at [516, 609] on div "Combiner" at bounding box center [430, 612] width 254 height 24
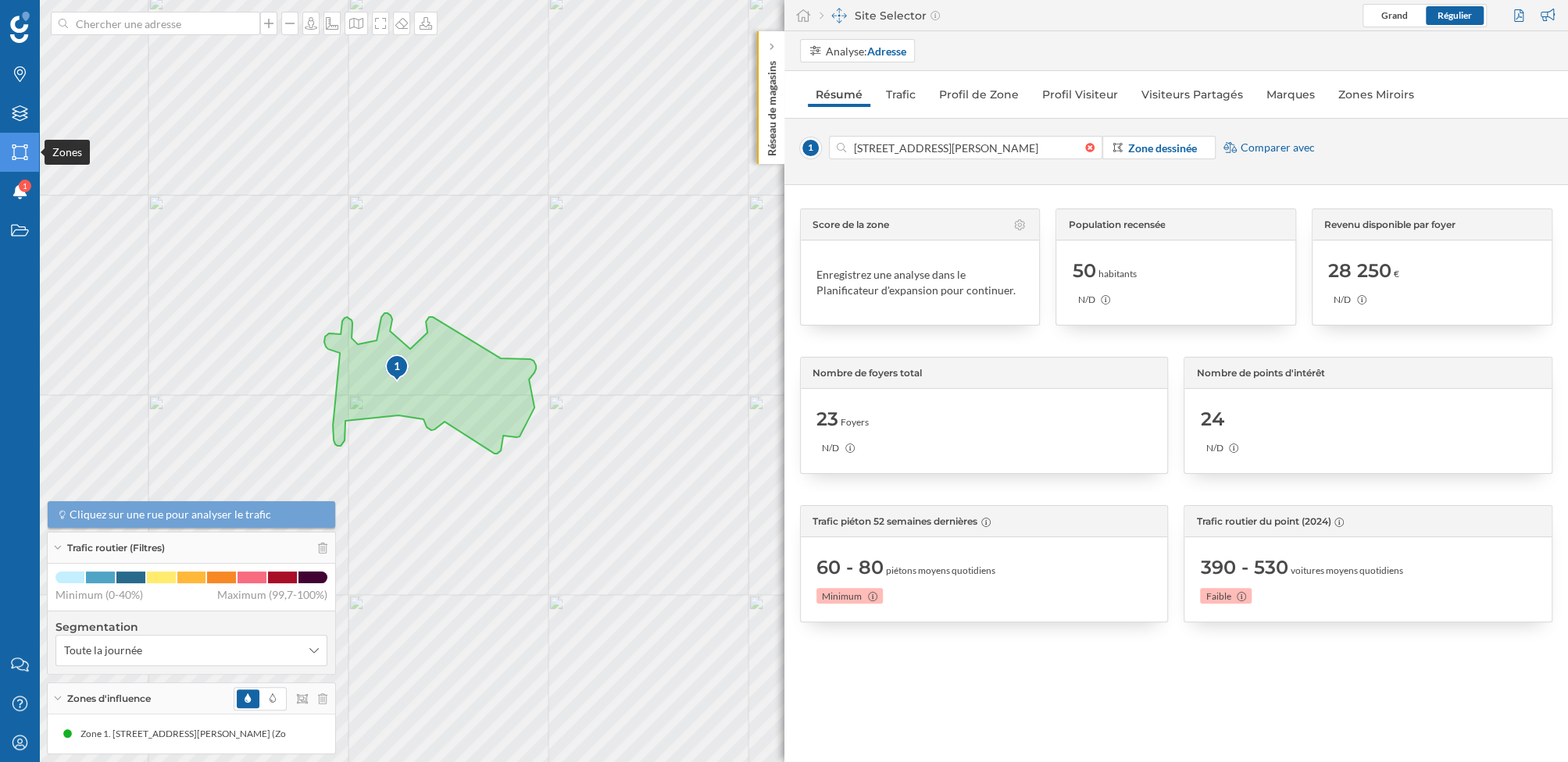
click at [28, 148] on icon "Zones" at bounding box center [20, 152] width 20 height 16
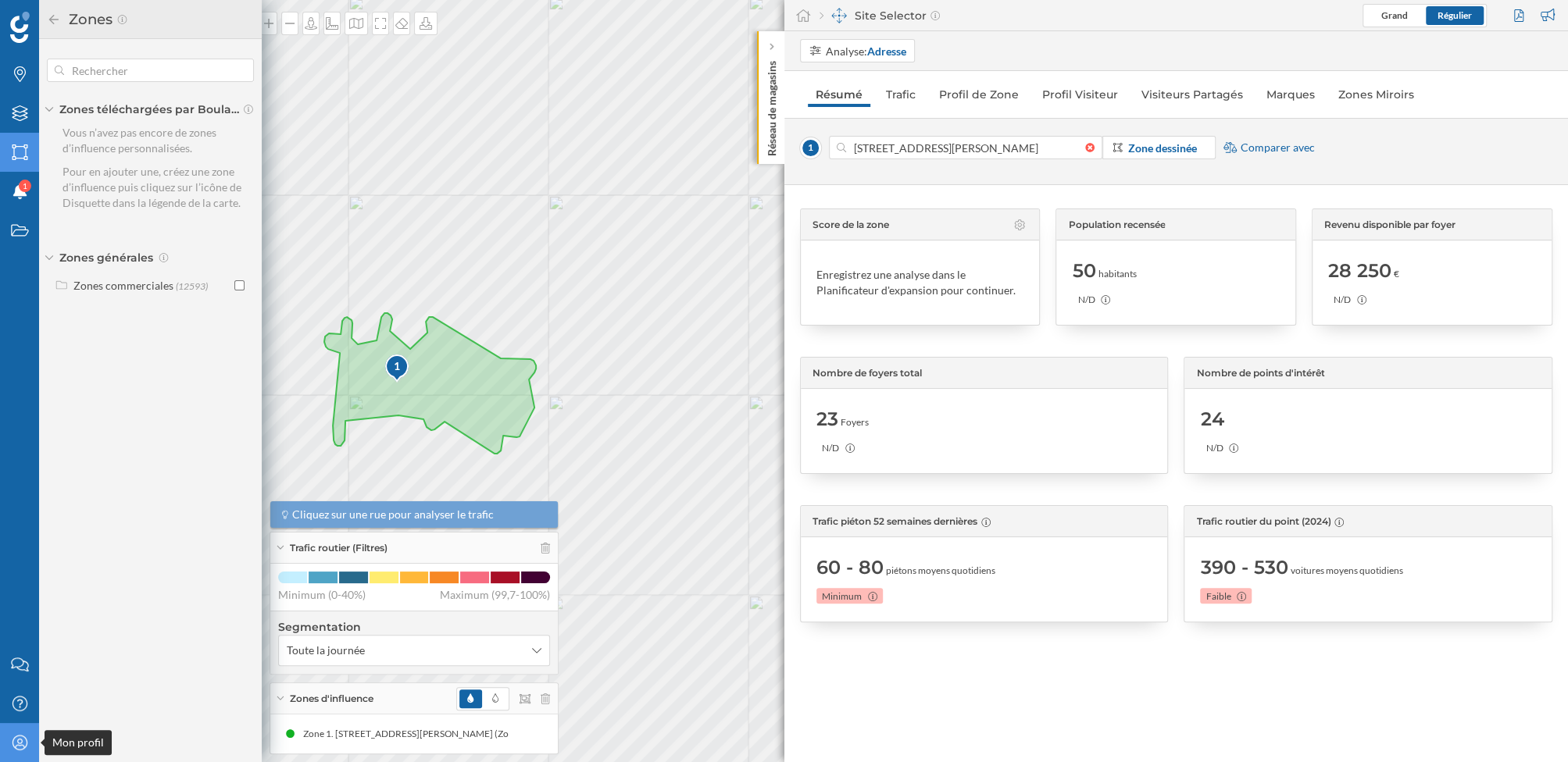
click at [27, 743] on icon at bounding box center [19, 742] width 15 height 15
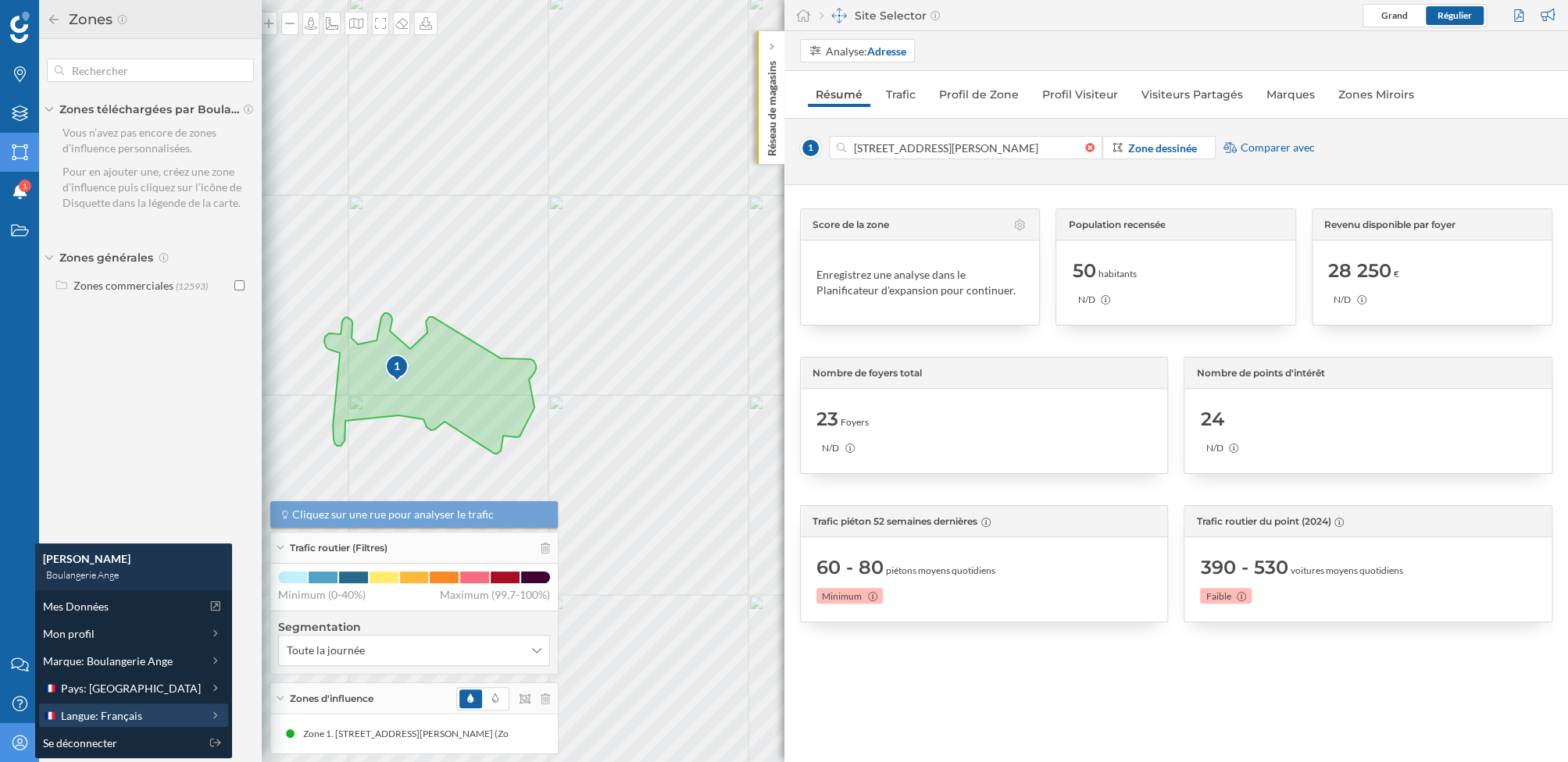
click at [129, 714] on span "Langue: Français" at bounding box center [102, 716] width 81 height 17
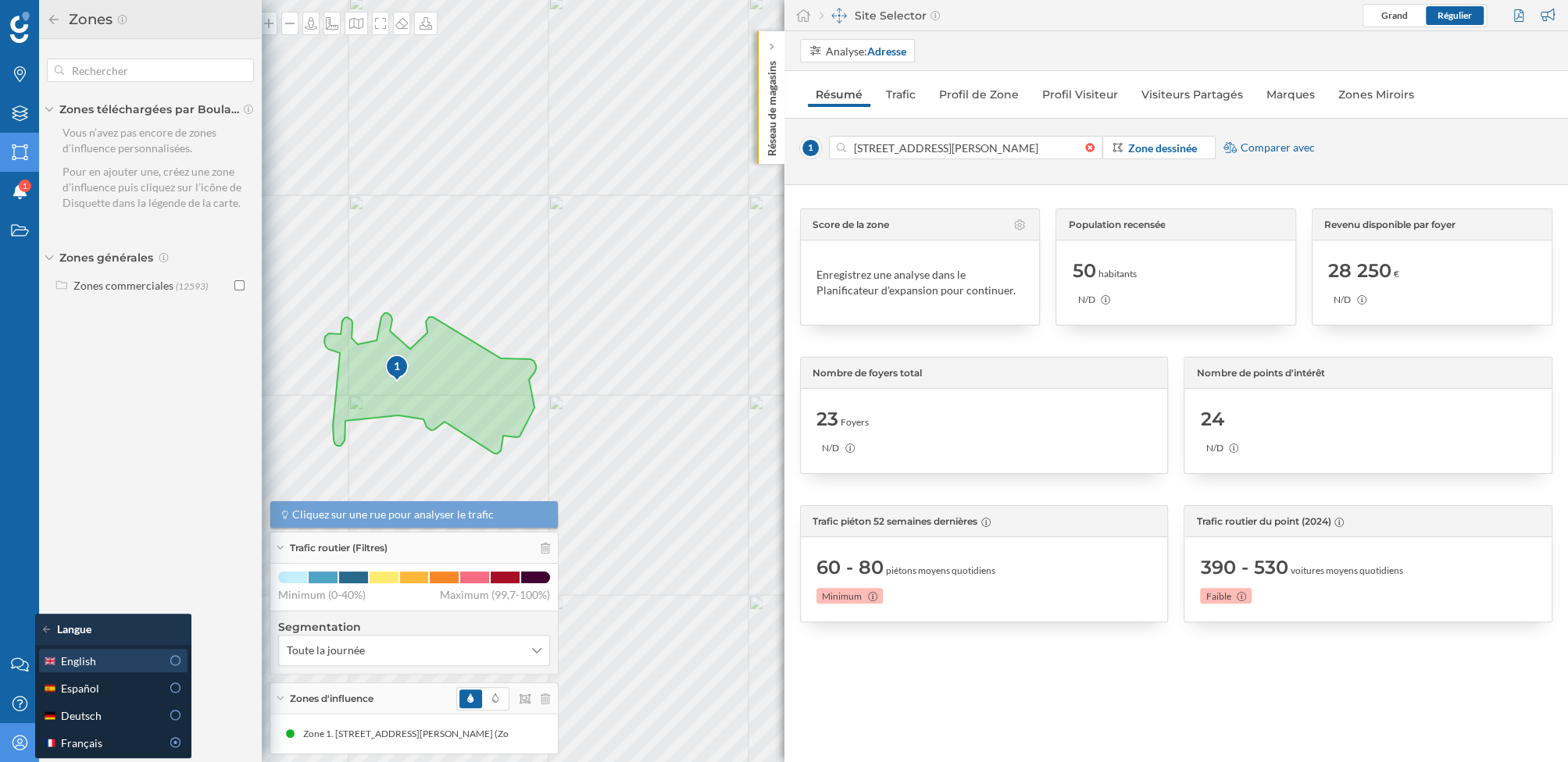
click at [169, 662] on icon at bounding box center [176, 660] width 14 height 11
